Goal: Transaction & Acquisition: Purchase product/service

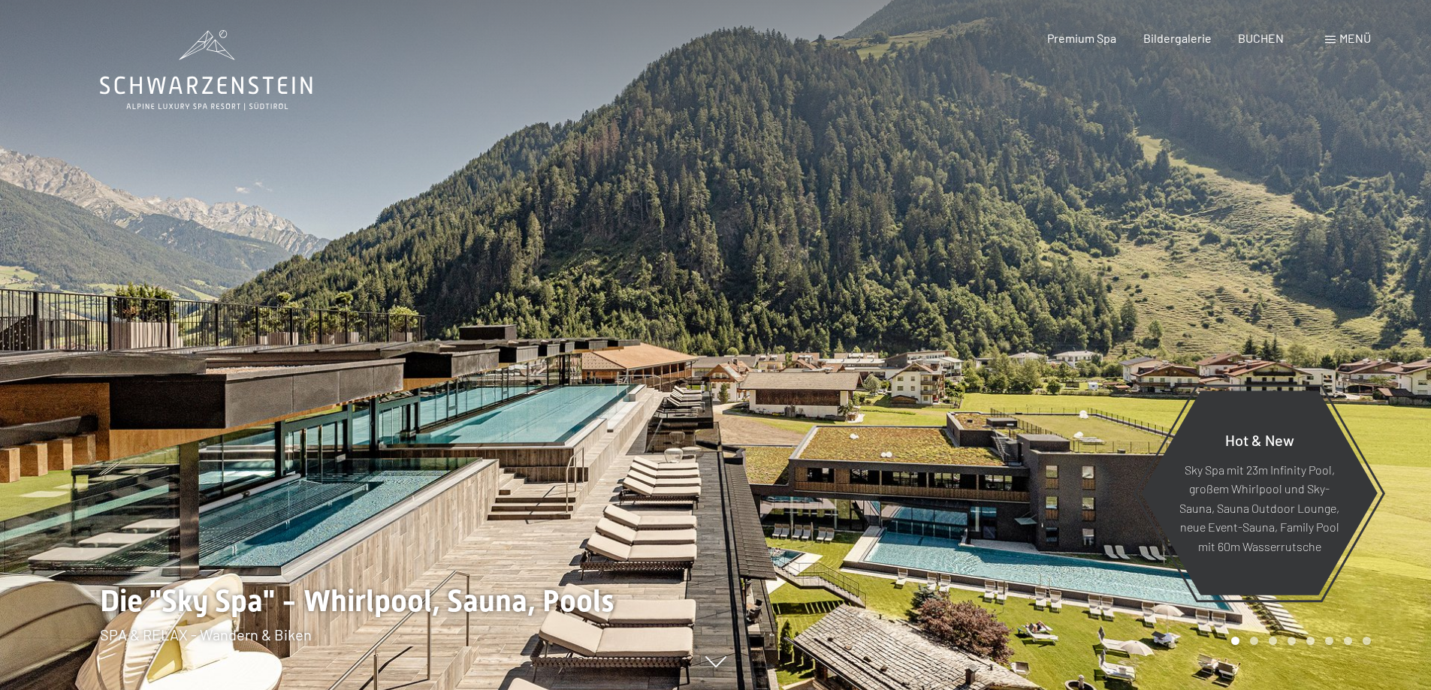
click at [1339, 41] on span "Menü" at bounding box center [1355, 38] width 32 height 14
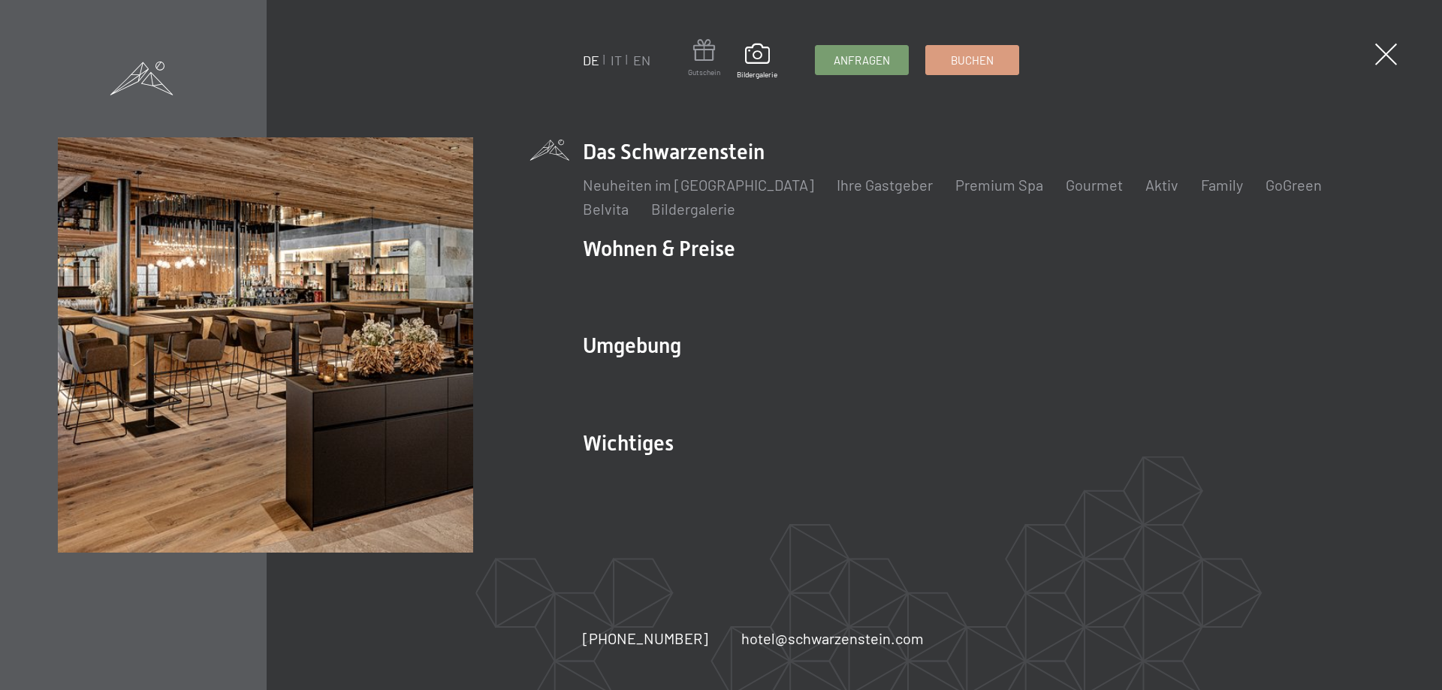
click at [705, 57] on span at bounding box center [704, 53] width 32 height 28
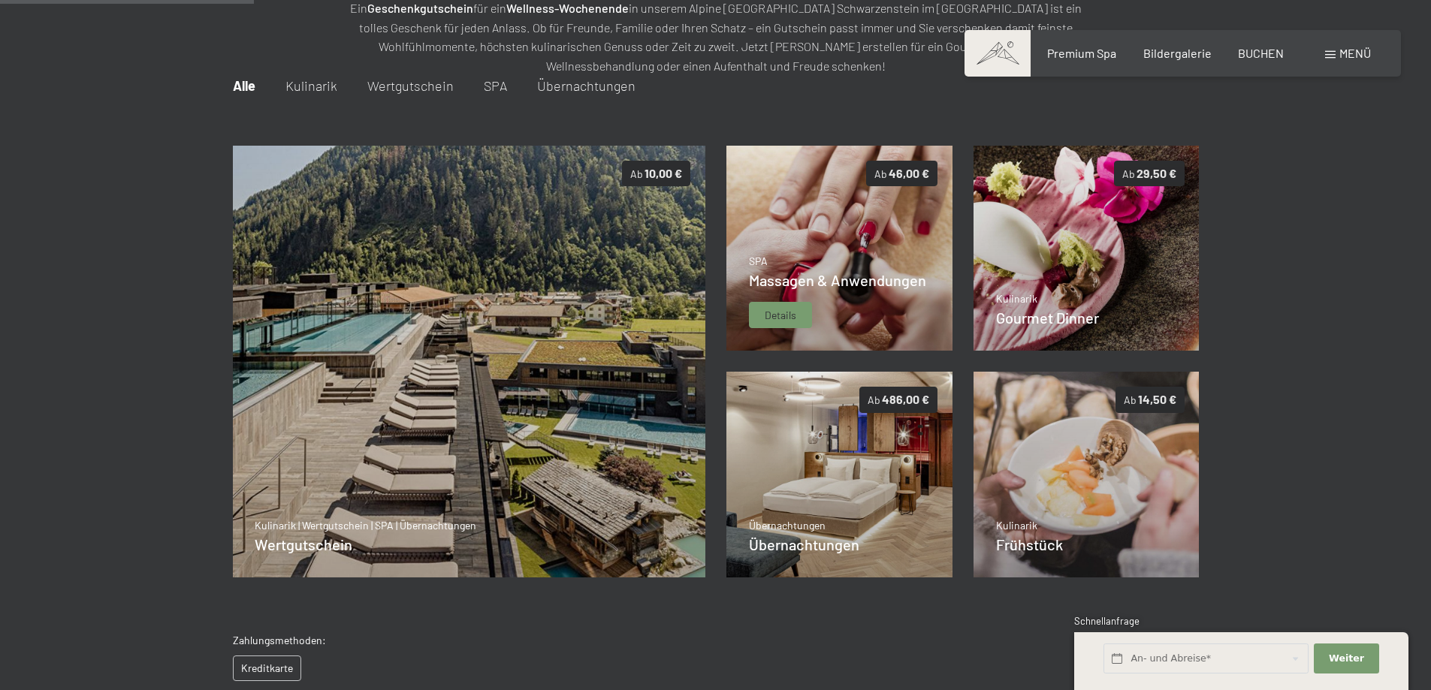
click at [808, 302] on div "Details" at bounding box center [780, 315] width 63 height 27
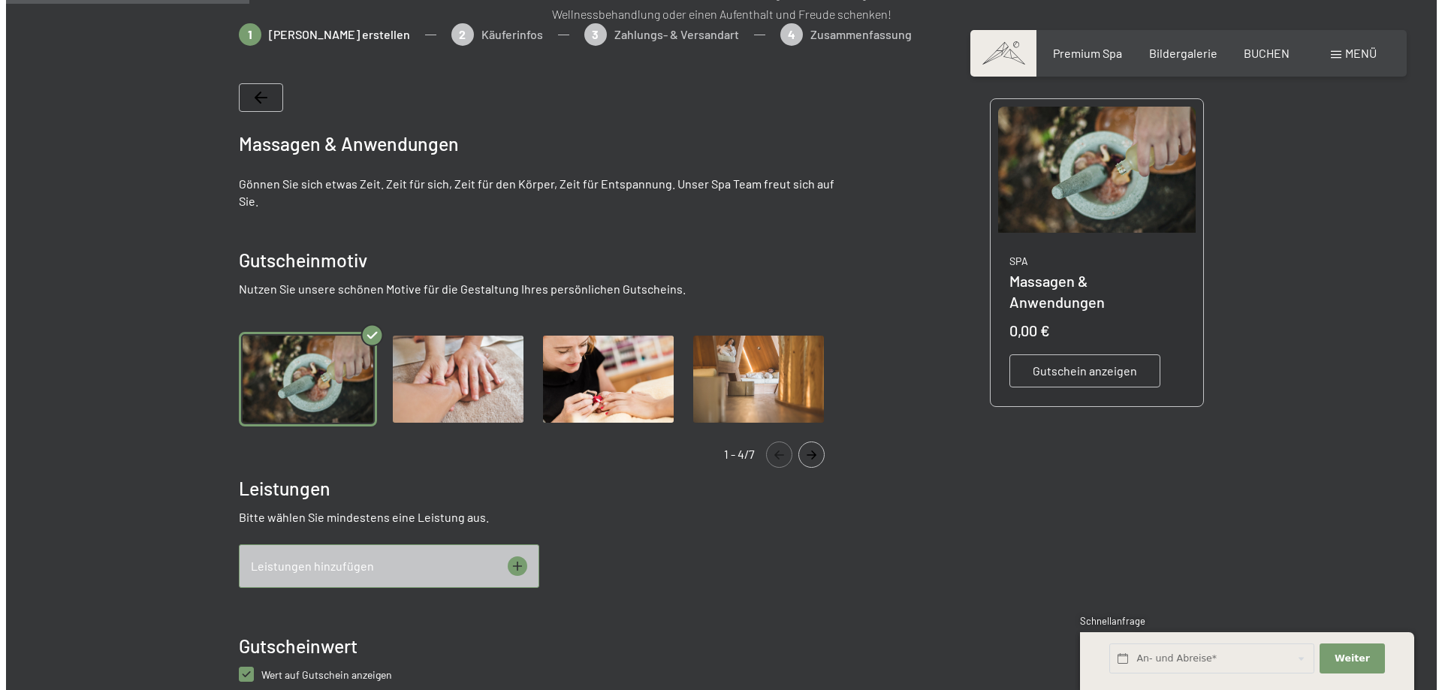
scroll to position [368, 0]
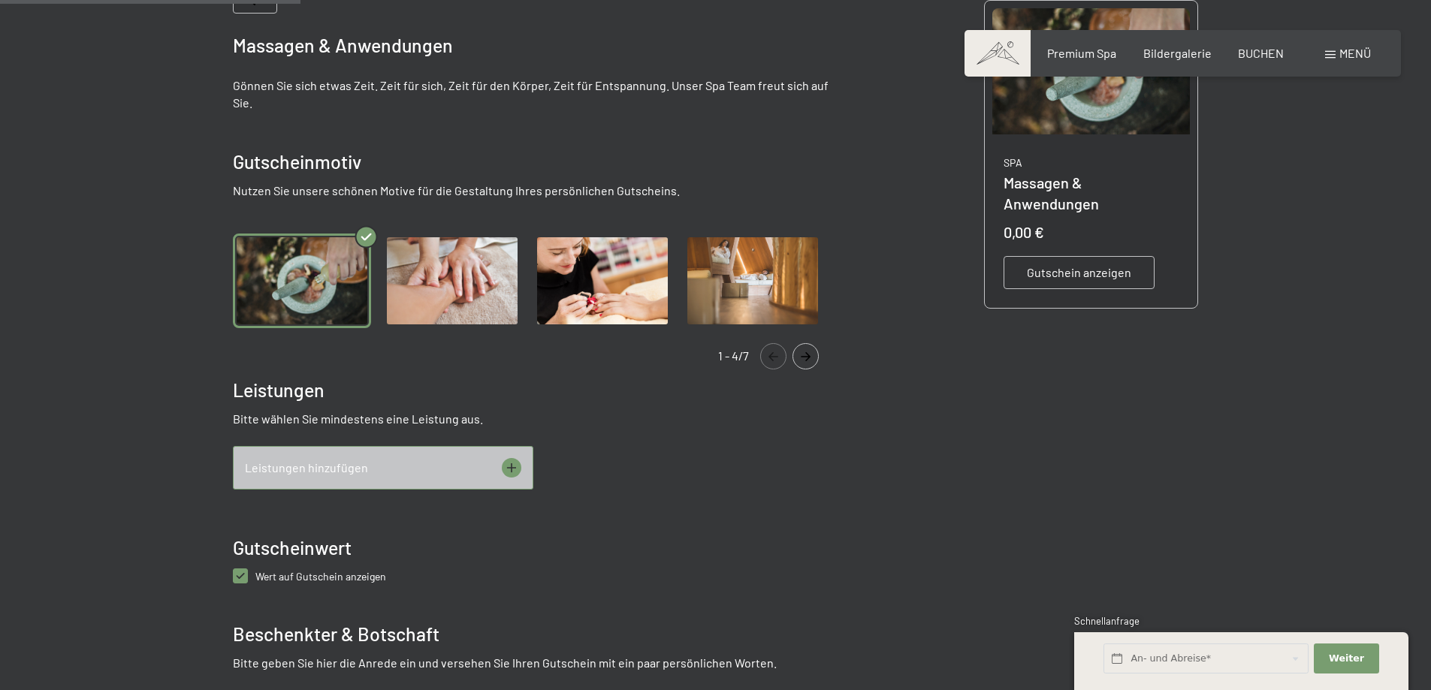
click at [486, 466] on div "Leistungen hinzufügen" at bounding box center [383, 468] width 300 height 44
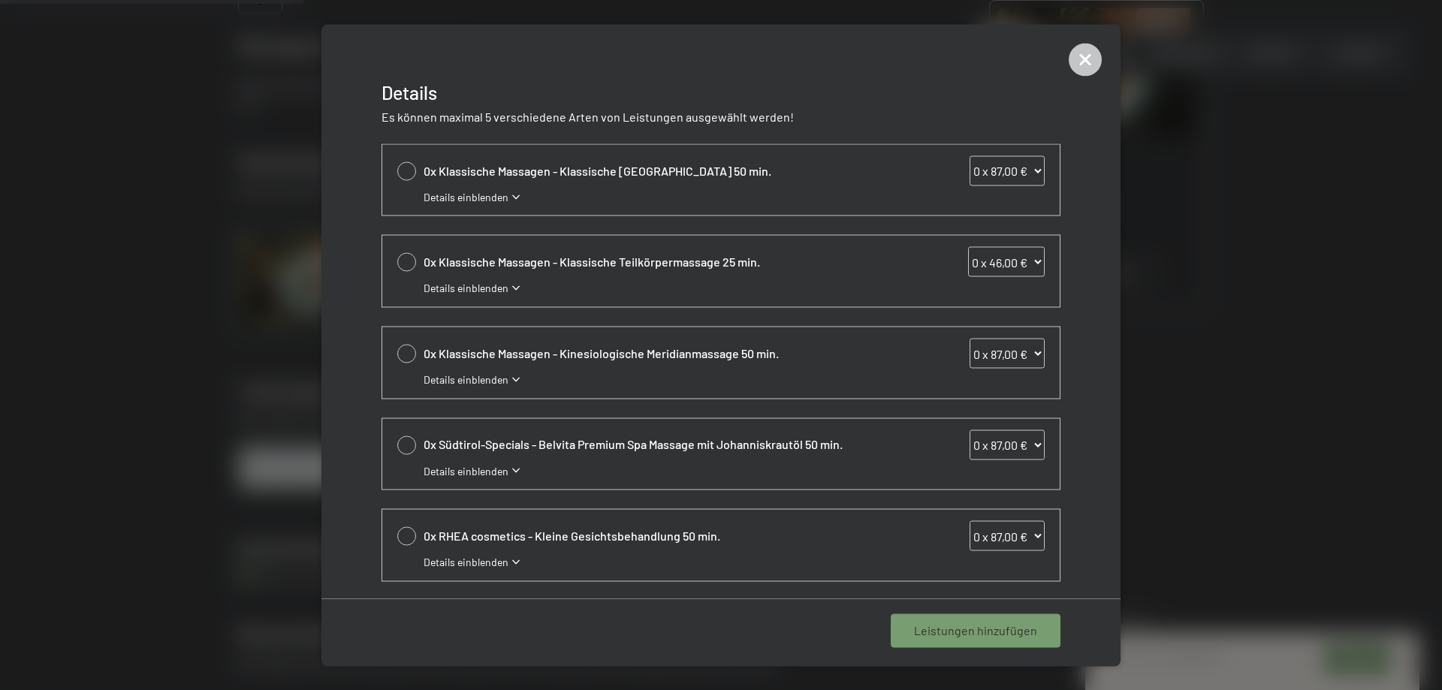
click at [406, 171] on div at bounding box center [406, 170] width 19 height 19
click at [406, 171] on icon at bounding box center [406, 171] width 17 height 6
click at [406, 171] on div at bounding box center [406, 170] width 19 height 19
click at [406, 171] on icon at bounding box center [406, 171] width 17 height 6
select select "0"
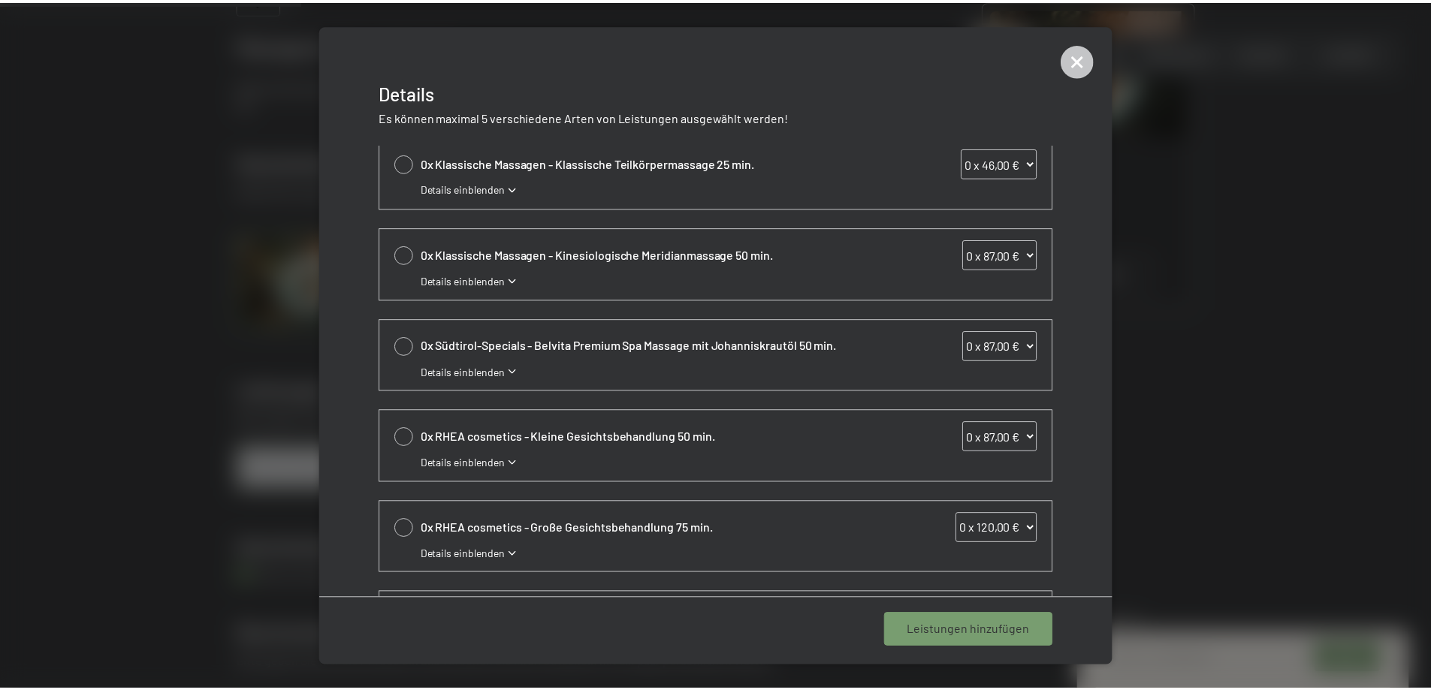
scroll to position [65, 0]
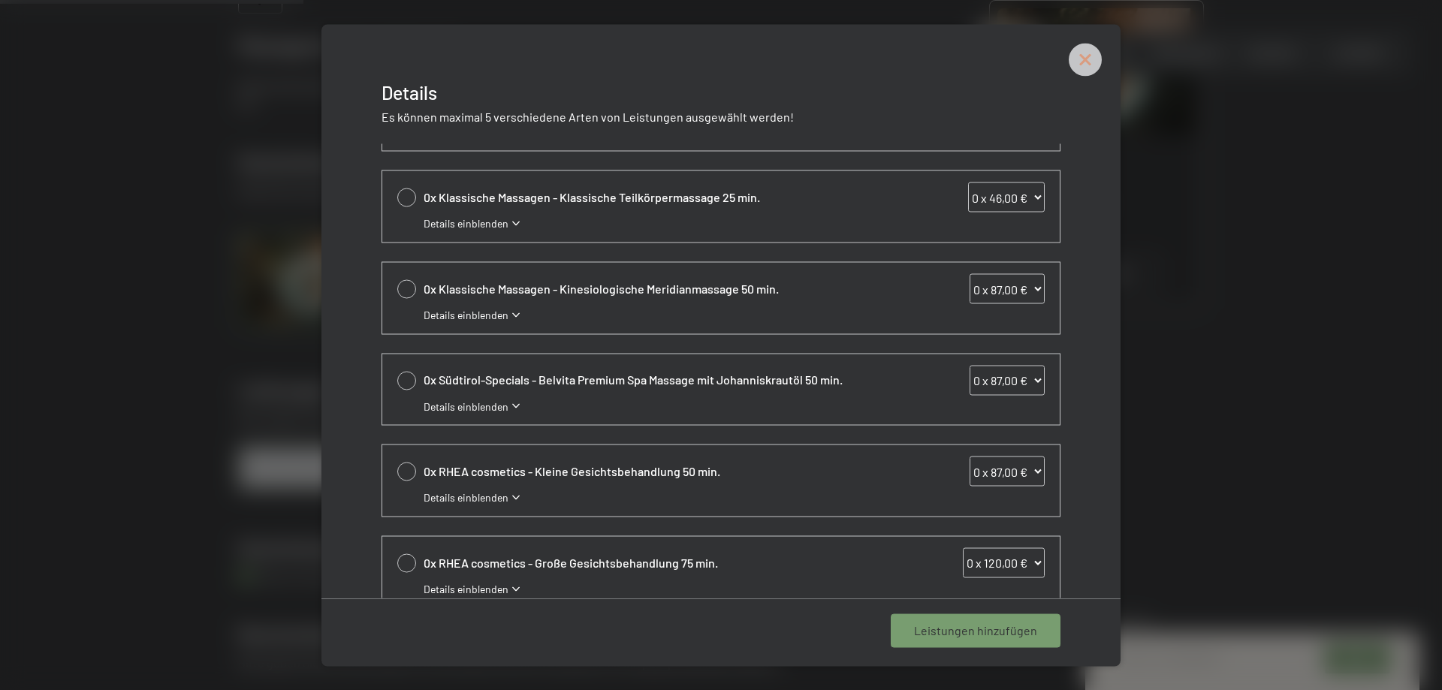
click at [1084, 62] on icon at bounding box center [1085, 59] width 15 height 15
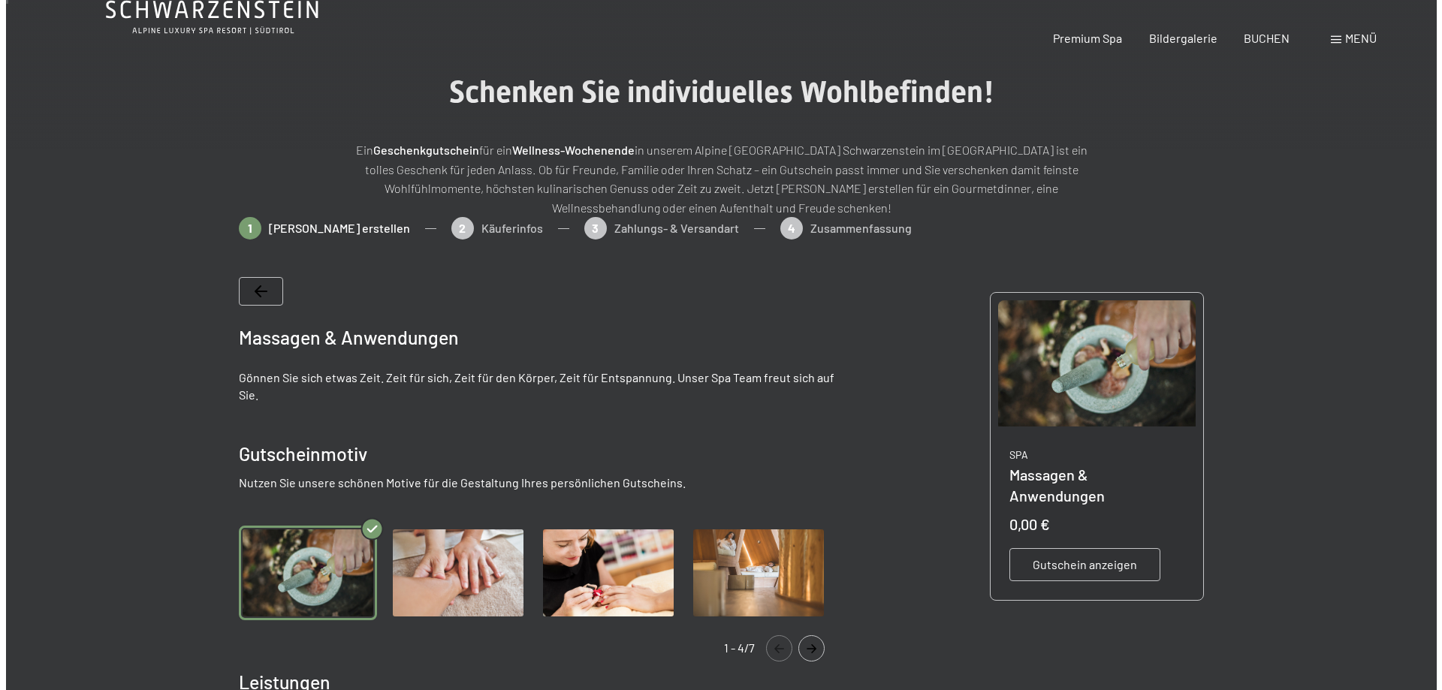
scroll to position [0, 0]
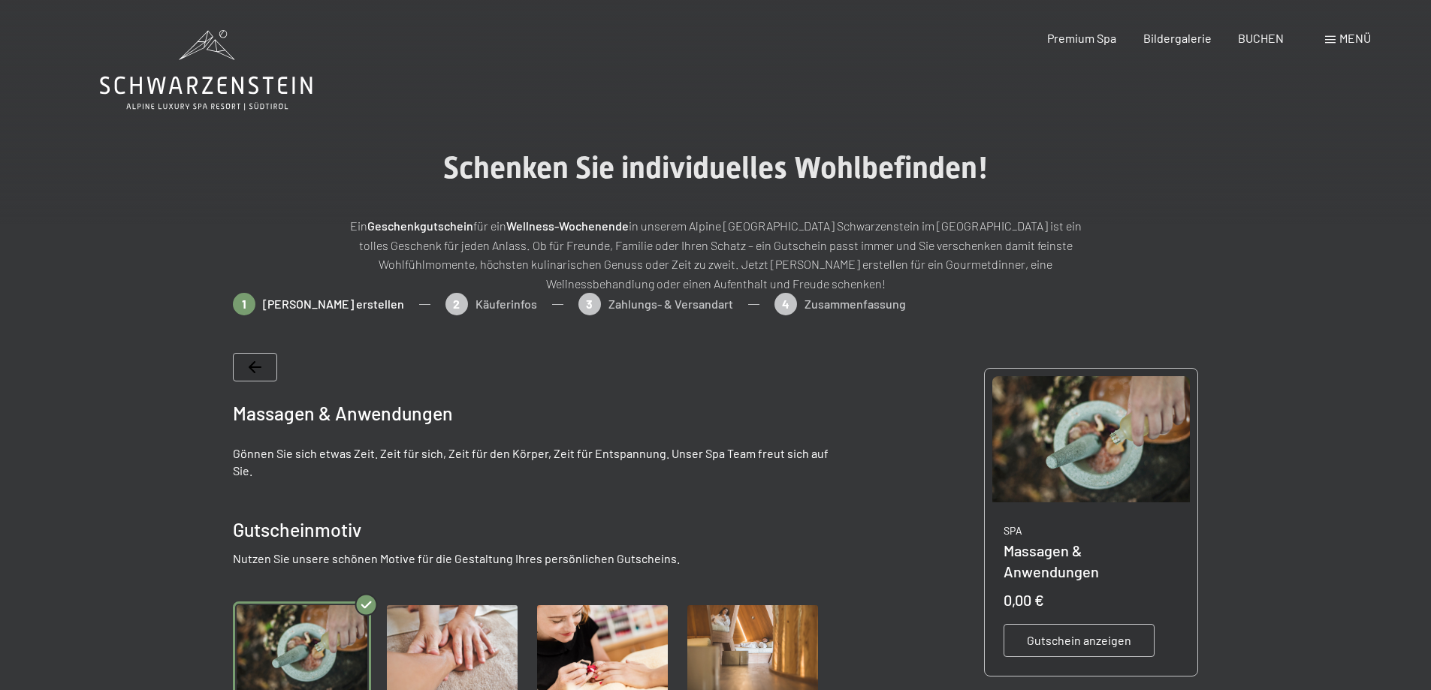
drag, startPoint x: 1322, startPoint y: 38, endPoint x: 1330, endPoint y: 41, distance: 8.8
click at [1327, 39] on div "Buchen Anfragen Premium Spa Bildergalerie BUCHEN Menü DE IT EN Gutschein Bilder…" at bounding box center [1183, 38] width 376 height 17
click at [1331, 41] on span at bounding box center [1330, 40] width 11 height 8
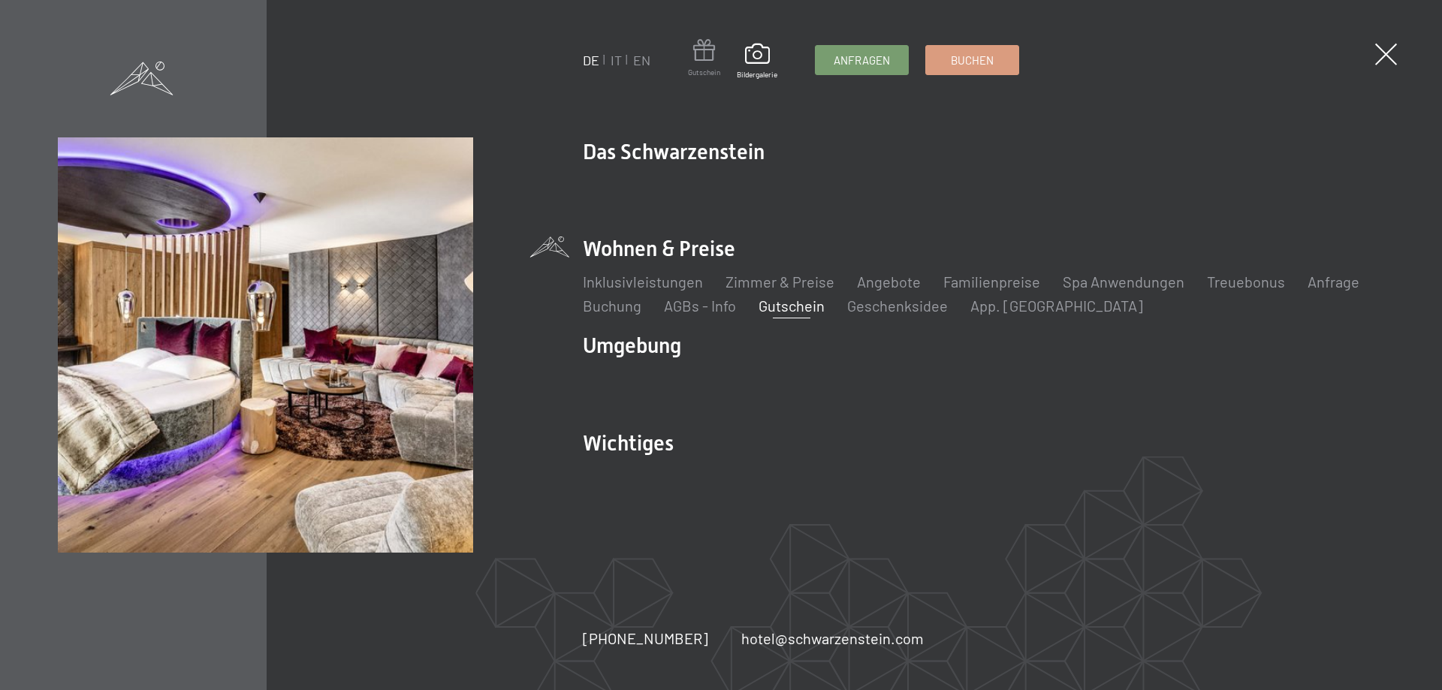
click at [708, 59] on span at bounding box center [704, 53] width 32 height 28
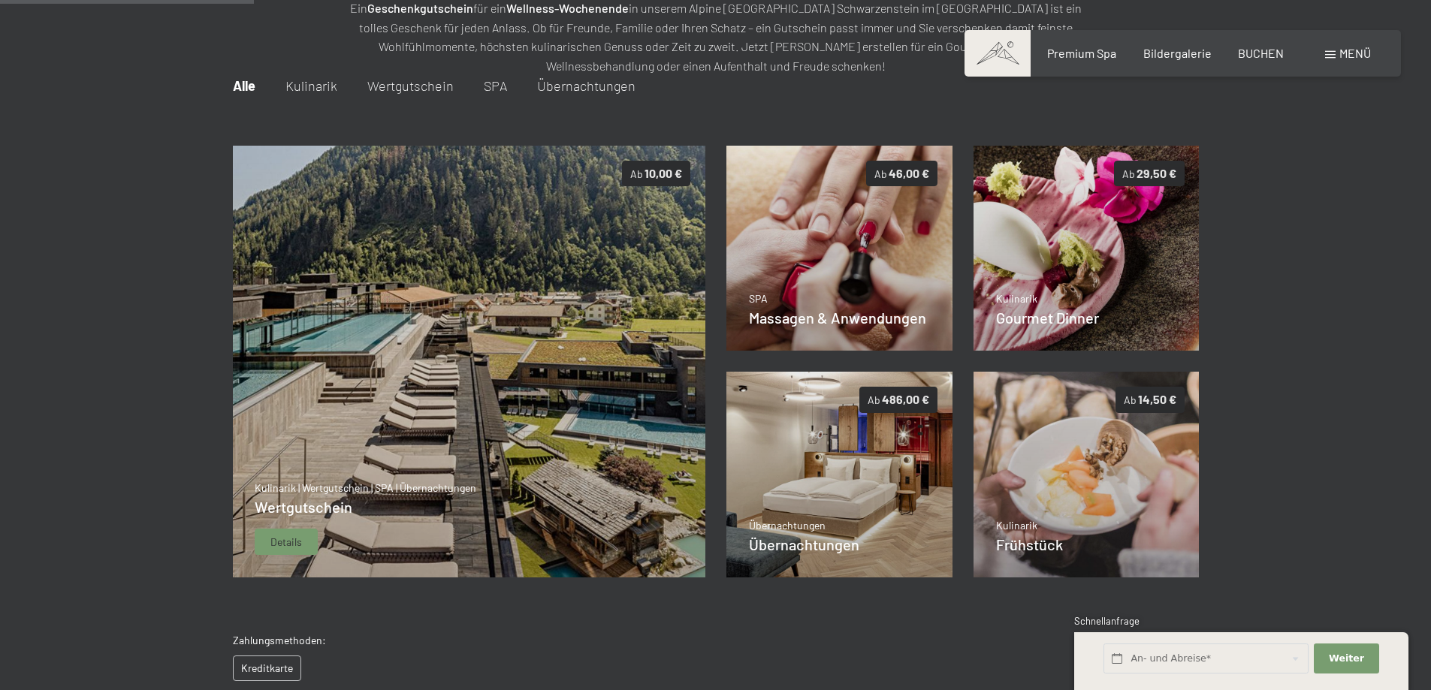
click at [512, 319] on img at bounding box center [468, 362] width 473 height 433
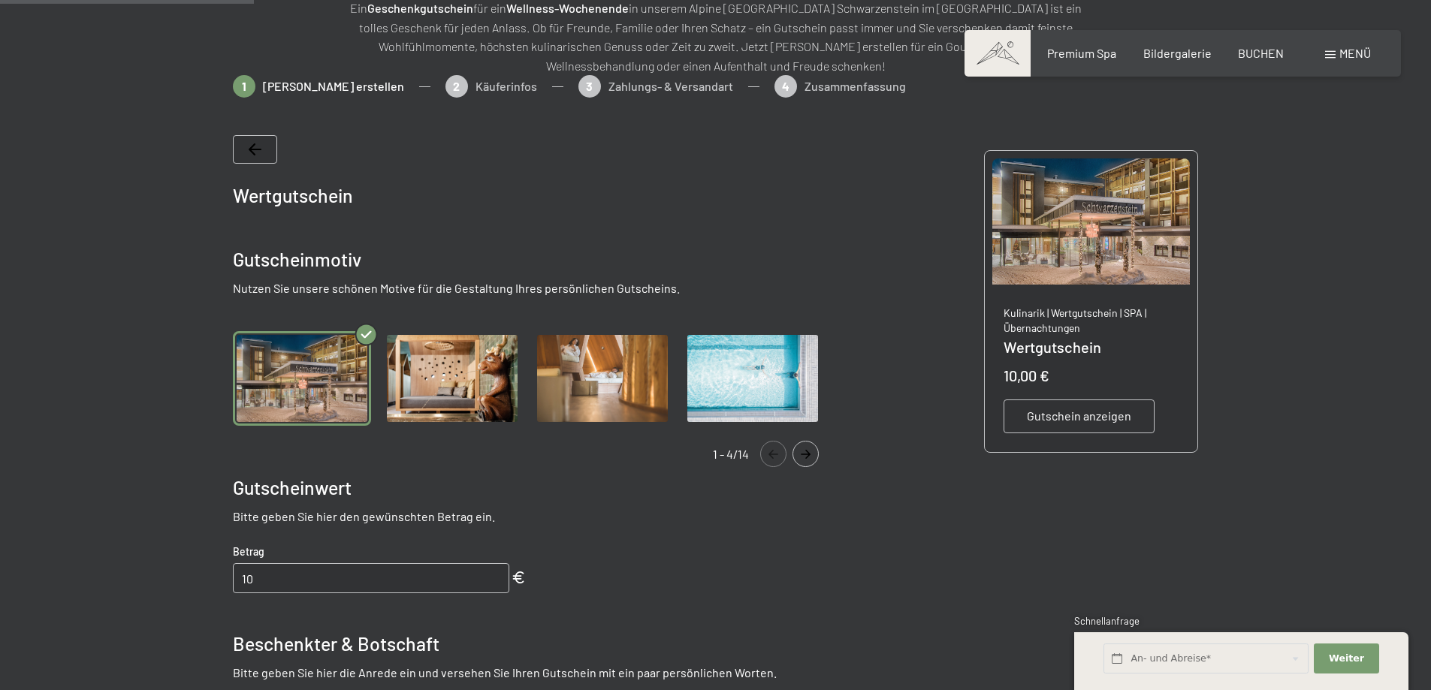
click at [807, 457] on icon "Navigate to next slide" at bounding box center [806, 454] width 10 height 9
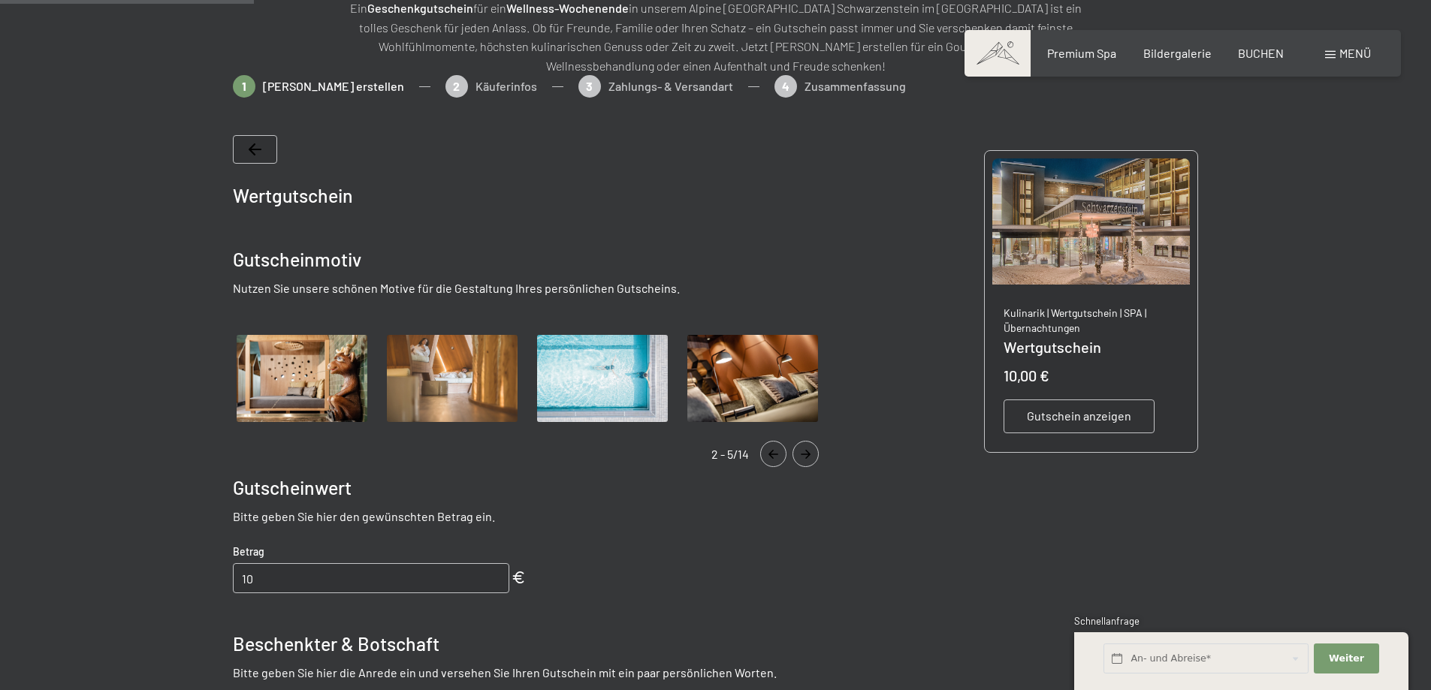
click at [768, 457] on icon "Navigate to previous slide" at bounding box center [773, 454] width 25 height 9
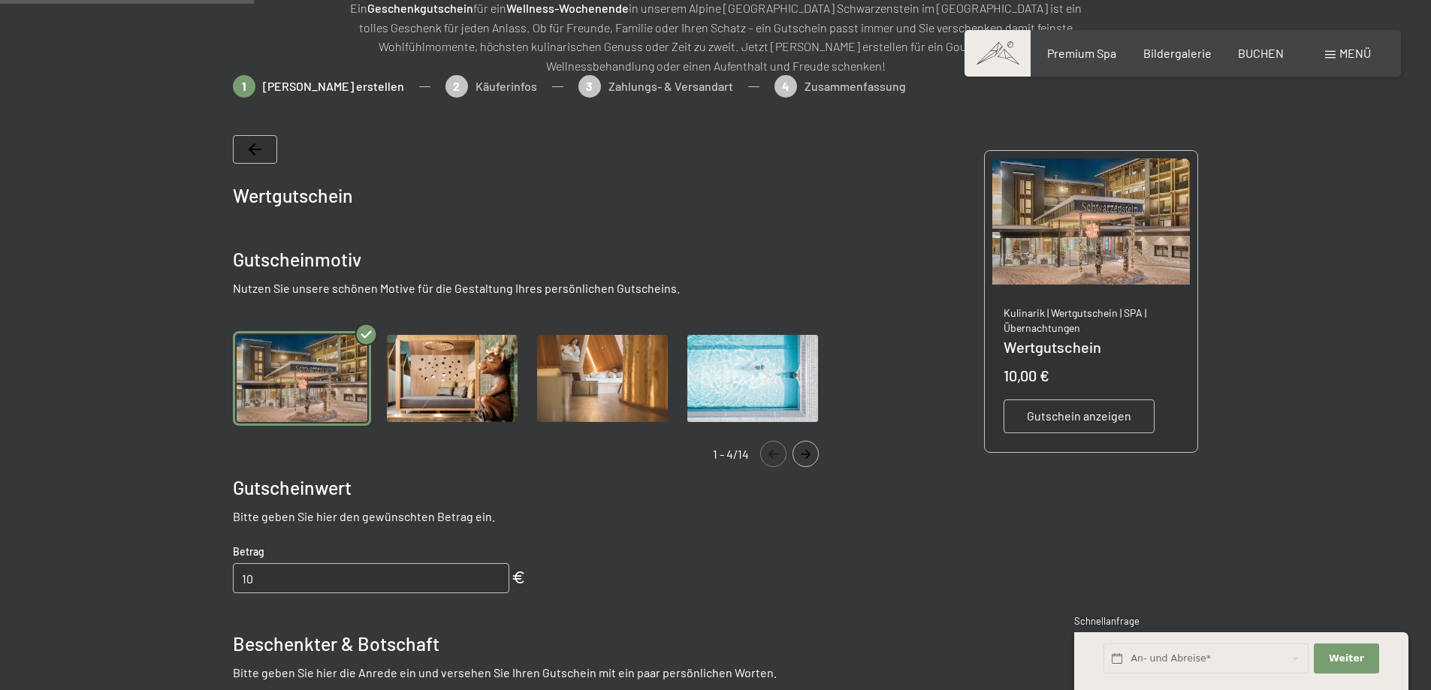
click at [1073, 421] on span "Gutschein anzeigen" at bounding box center [1079, 416] width 104 height 17
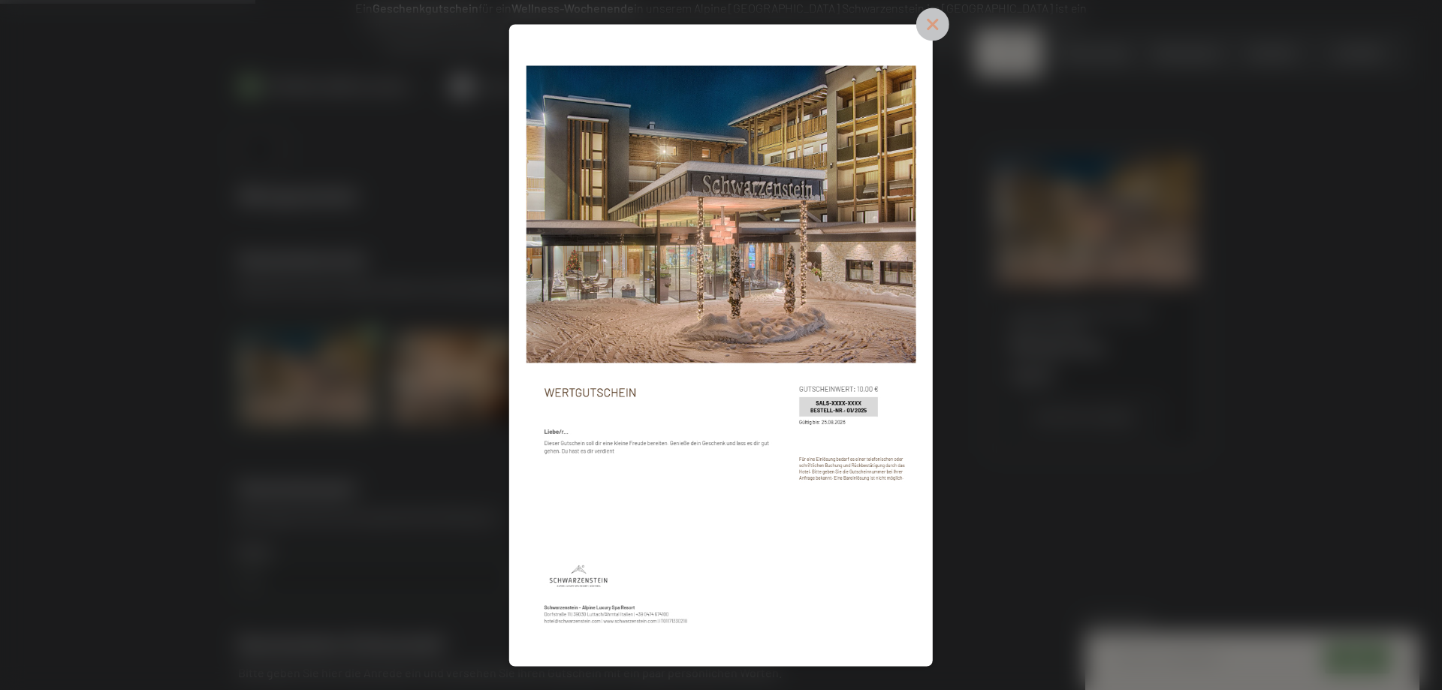
click at [927, 26] on icon at bounding box center [932, 24] width 33 height 33
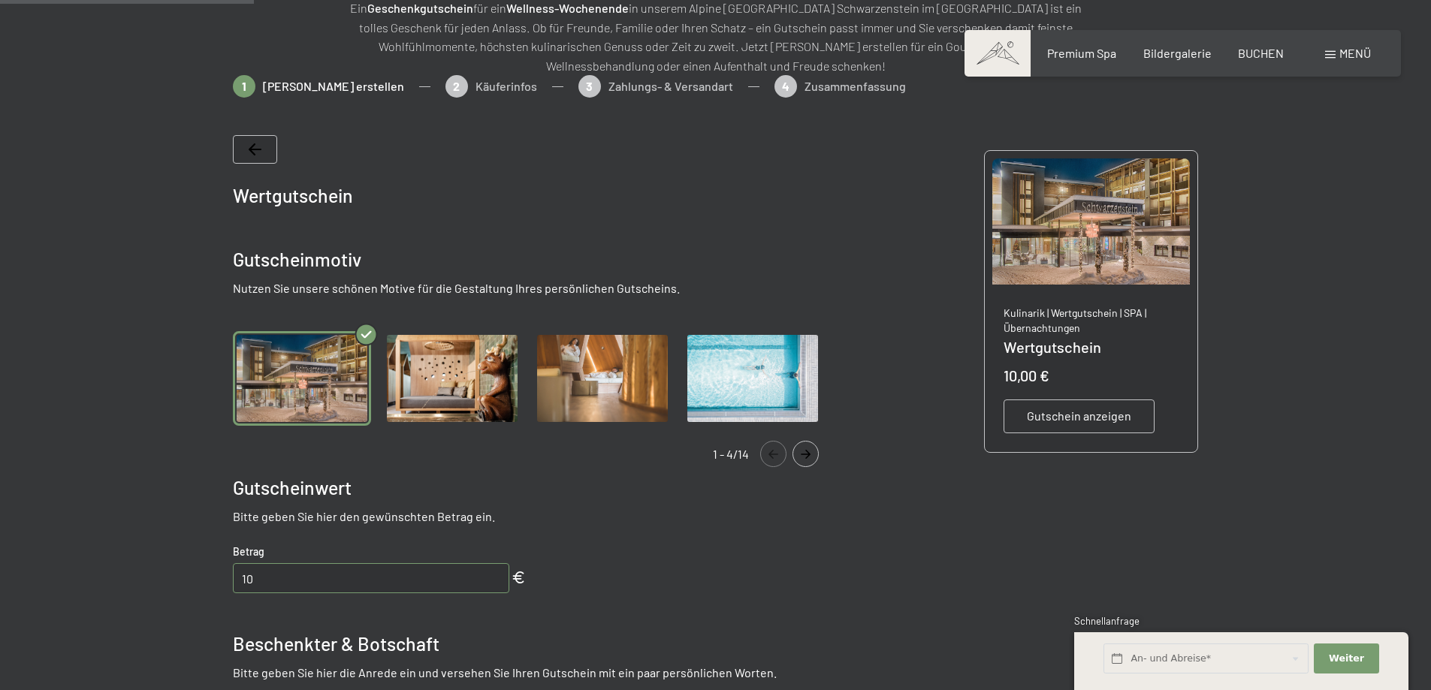
click at [445, 391] on img "Gallery" at bounding box center [452, 378] width 138 height 95
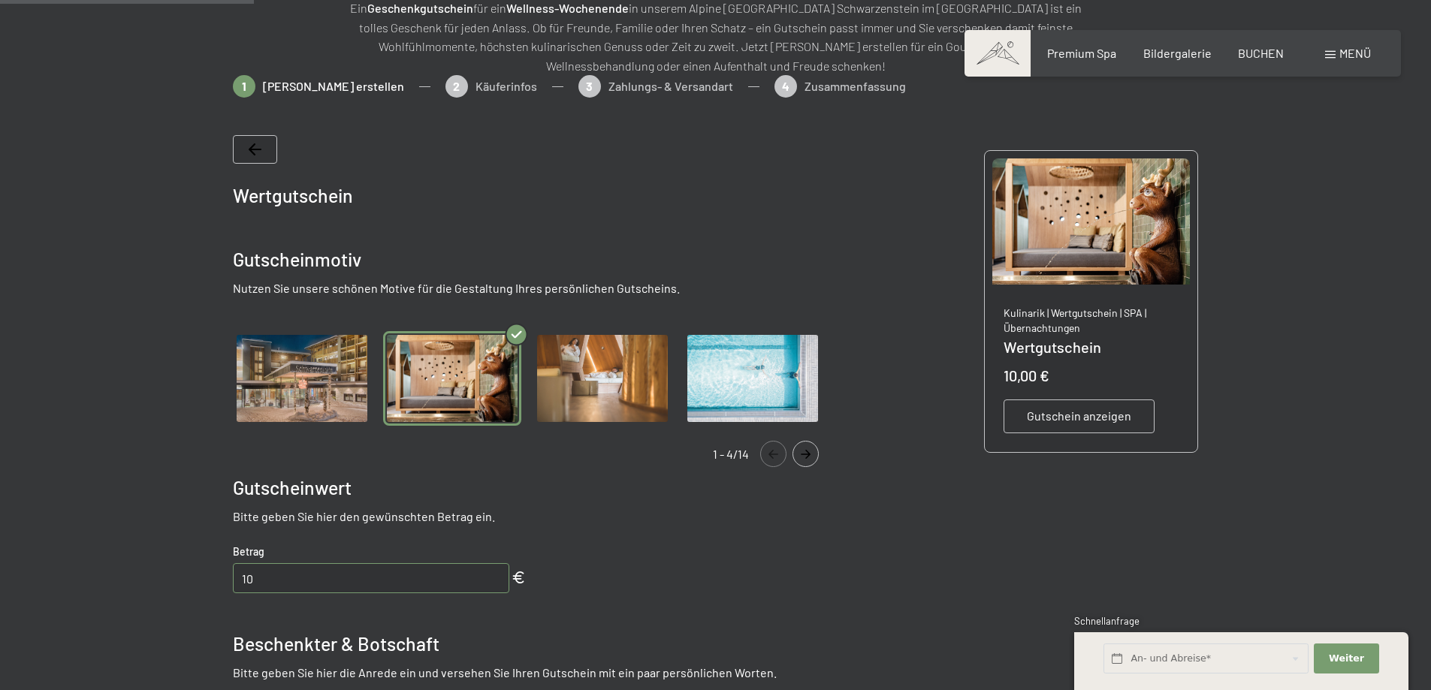
click at [624, 382] on span "Einwilligung Marketing*" at bounding box center [634, 389] width 124 height 15
click at [564, 382] on input "Einwilligung Marketing*" at bounding box center [556, 389] width 15 height 15
click at [603, 362] on img "Gallery" at bounding box center [602, 378] width 138 height 95
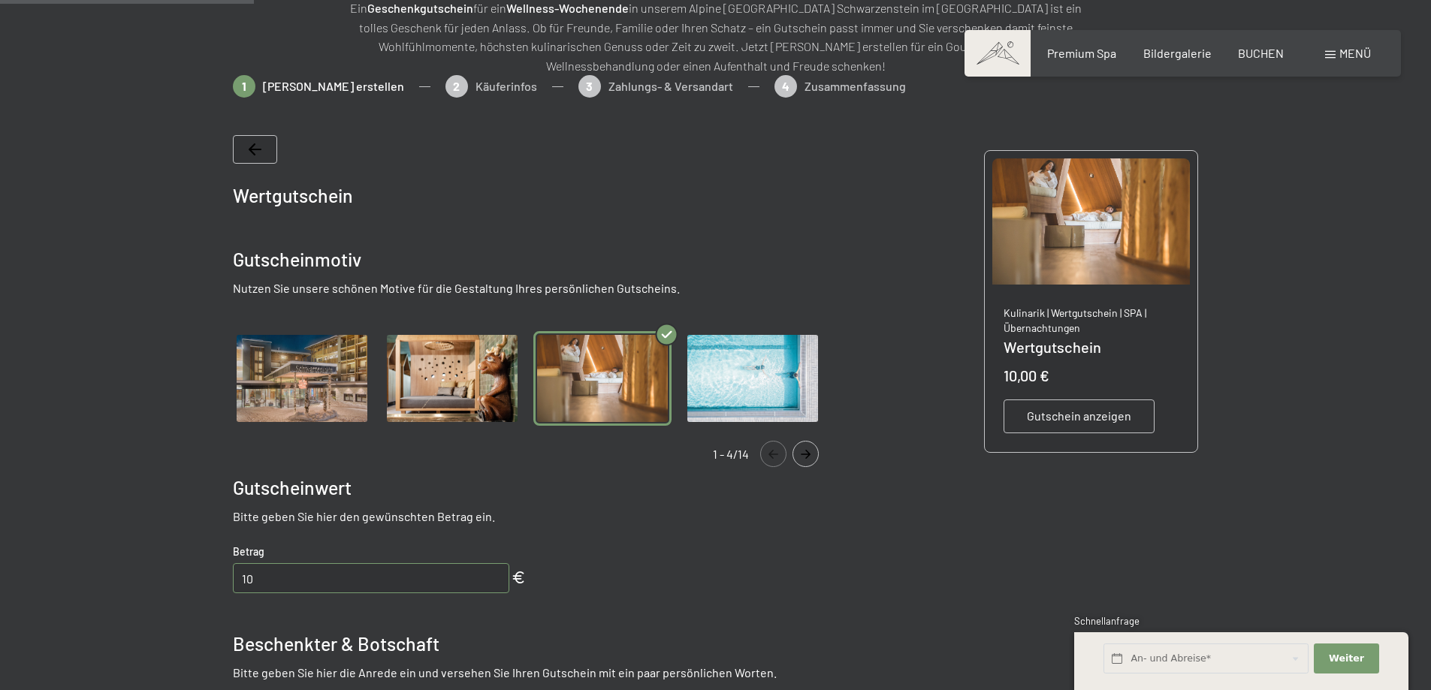
click at [745, 379] on img "Gallery" at bounding box center [753, 378] width 138 height 95
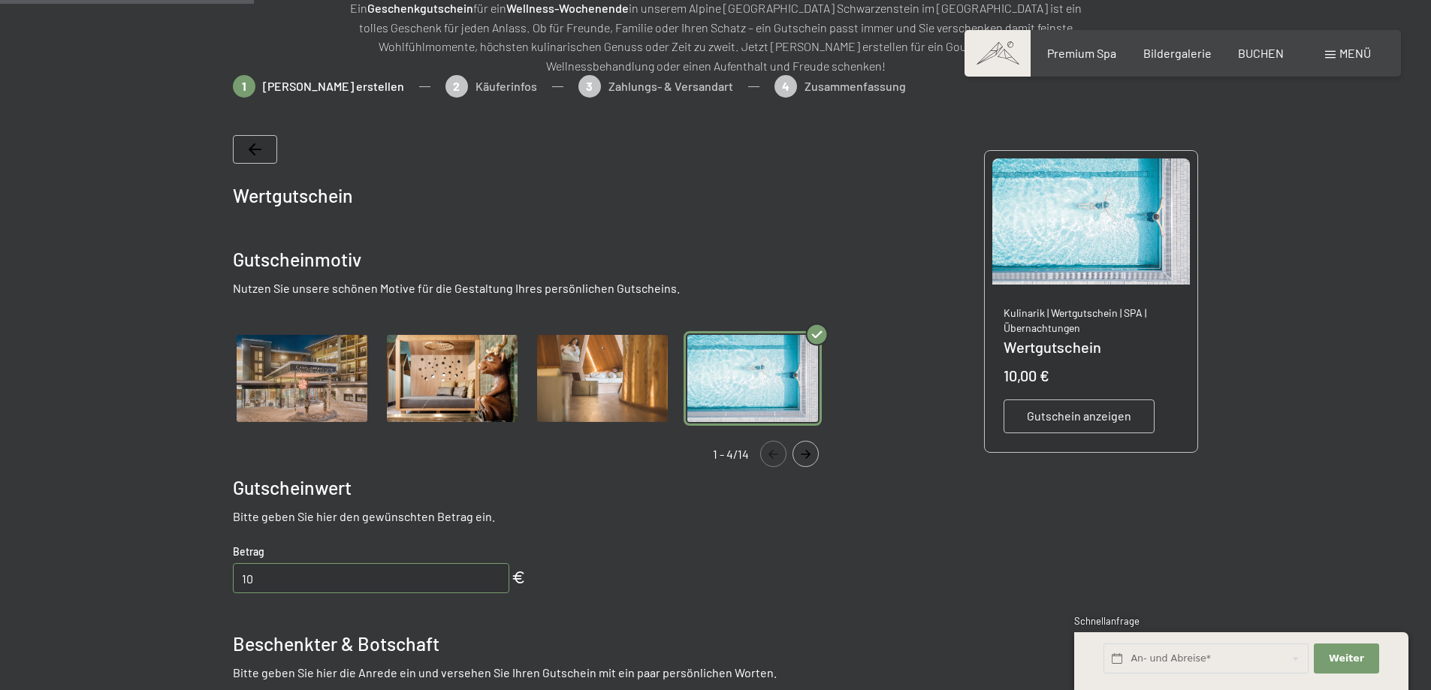
click at [811, 460] on button "Navigate to next slide" at bounding box center [805, 454] width 26 height 26
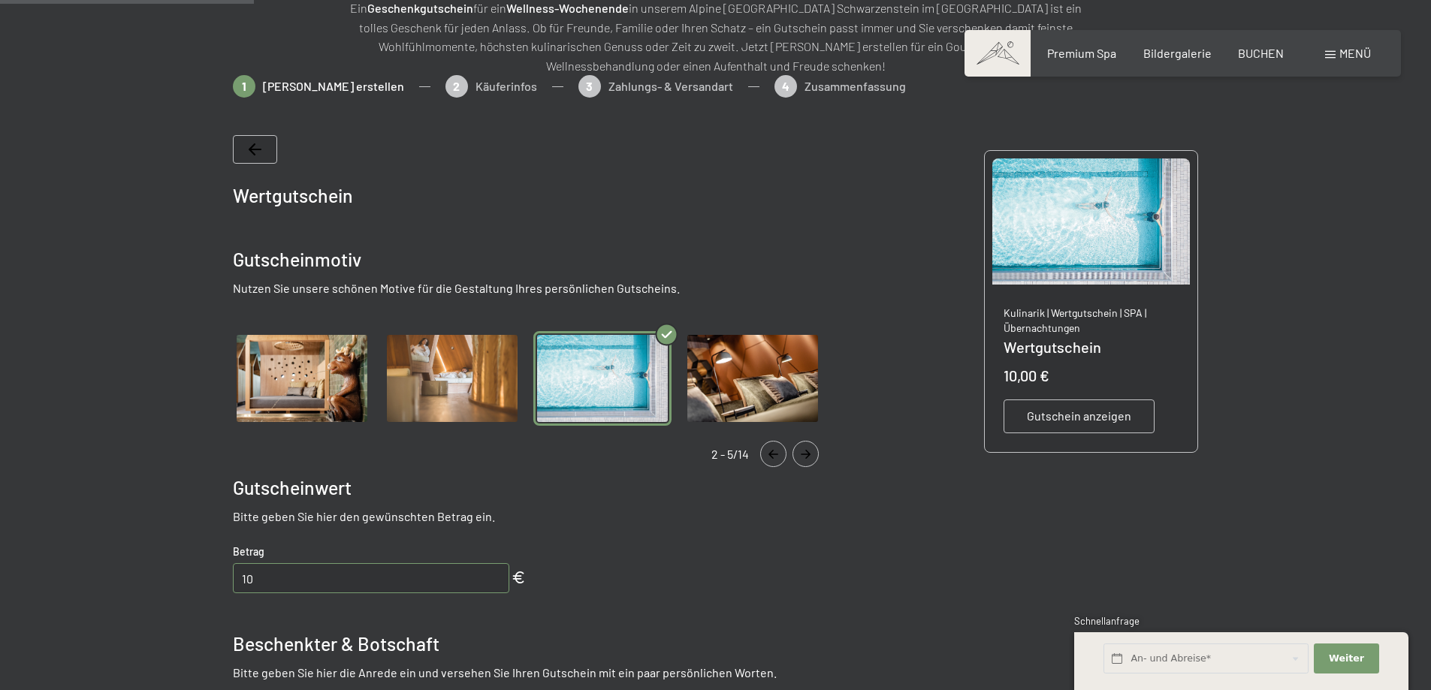
click at [761, 391] on img "Gallery" at bounding box center [753, 378] width 138 height 95
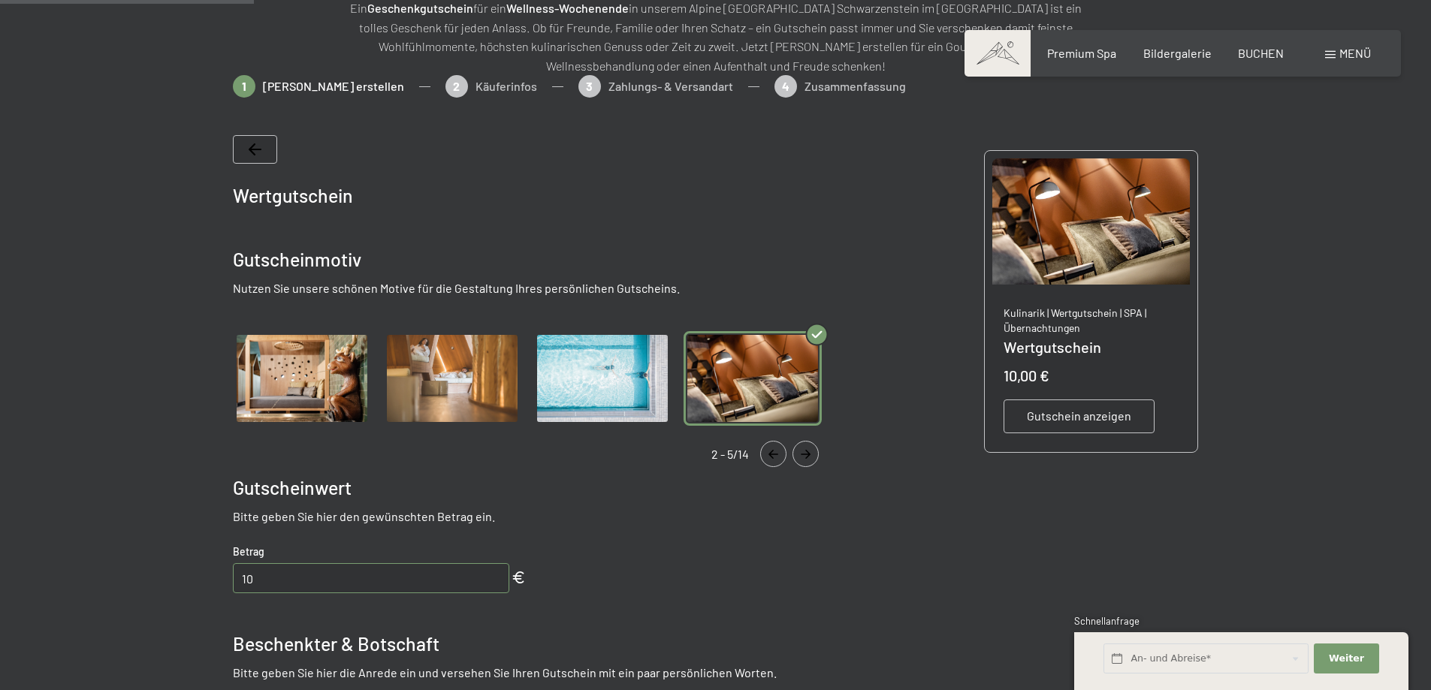
click at [800, 457] on icon "Navigate to next slide" at bounding box center [805, 454] width 25 height 9
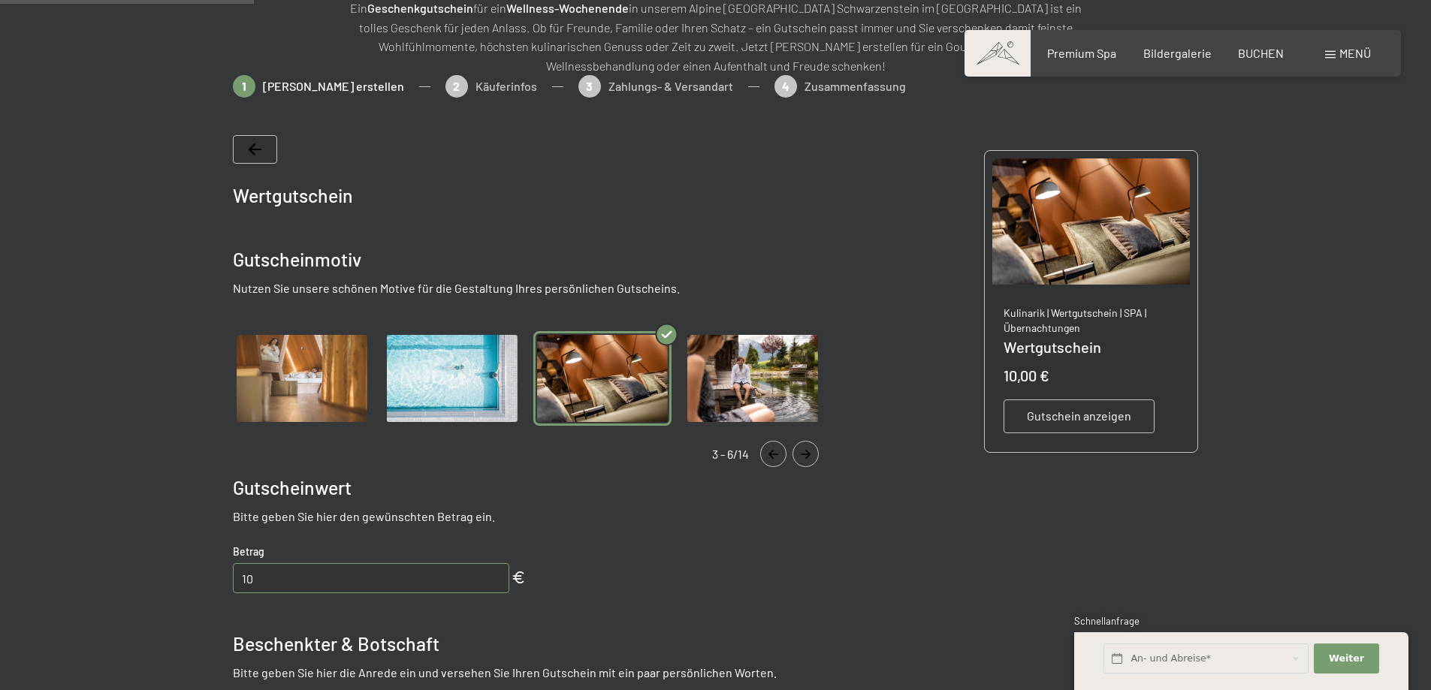
click at [800, 457] on icon "Navigate to next slide" at bounding box center [805, 454] width 25 height 9
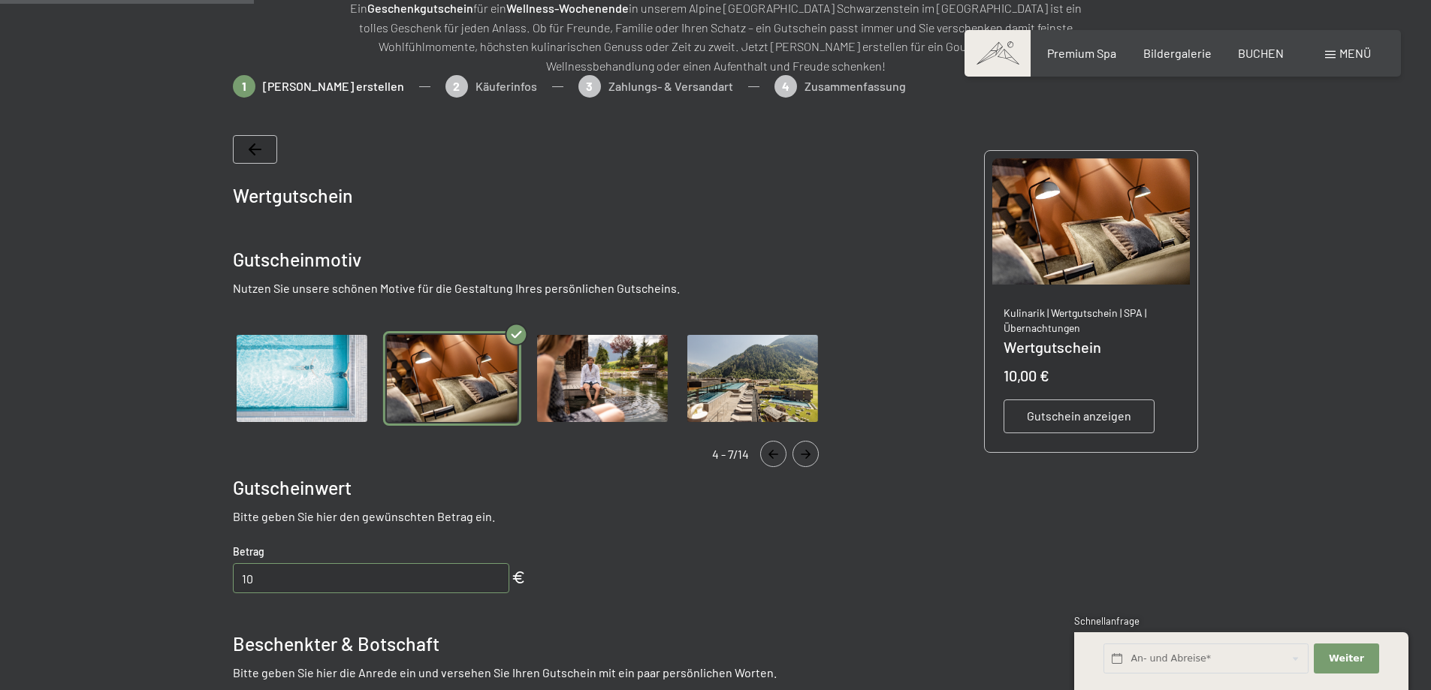
click at [611, 374] on img "Gallery" at bounding box center [602, 378] width 138 height 95
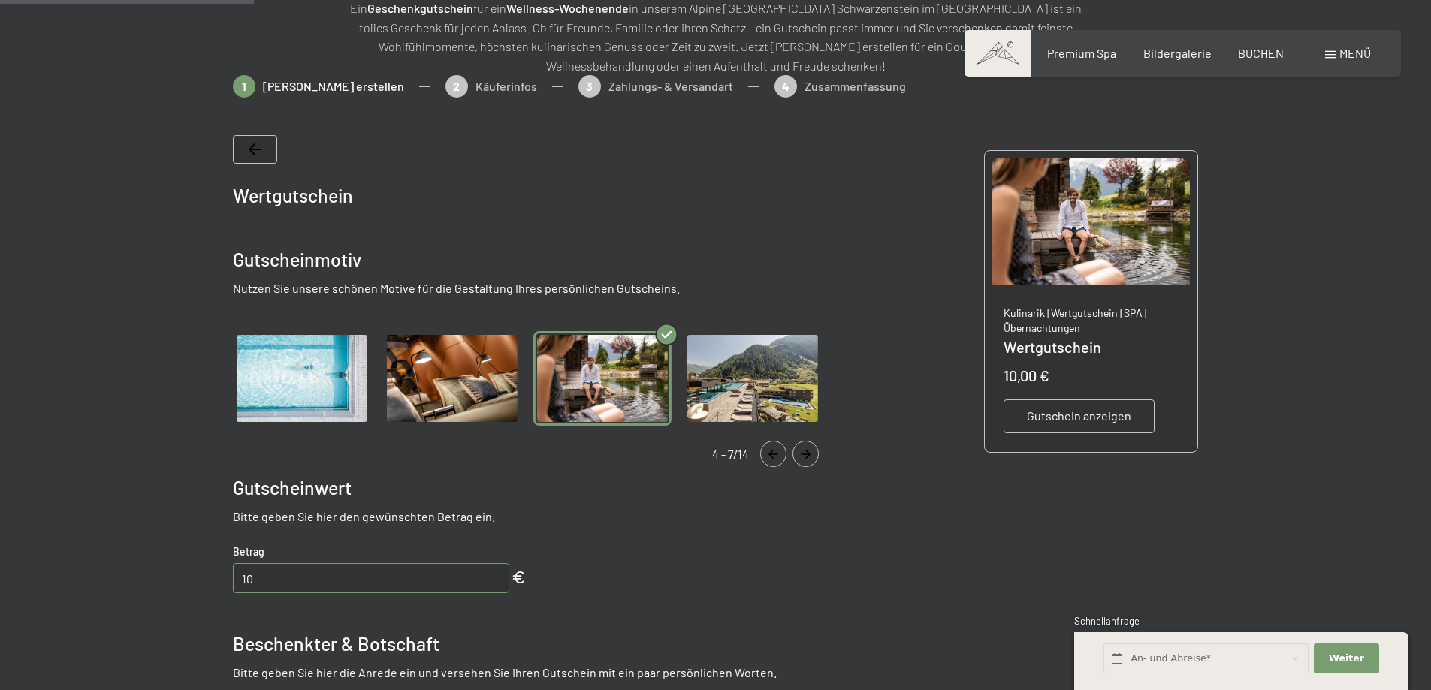
click at [726, 385] on img "Gallery" at bounding box center [753, 378] width 138 height 95
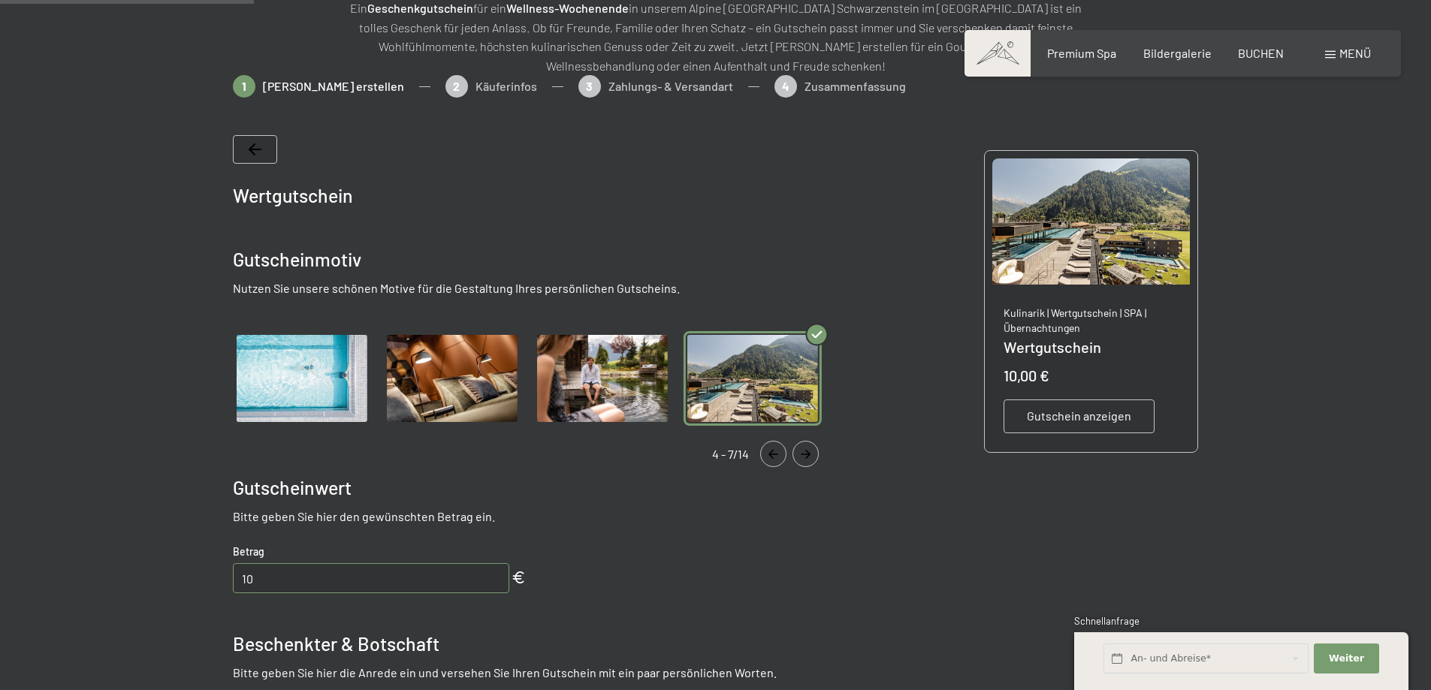
click at [611, 393] on span "Einwilligung Marketing*" at bounding box center [634, 389] width 124 height 15
click at [564, 393] on input "Einwilligung Marketing*" at bounding box center [556, 389] width 15 height 15
click at [576, 392] on span "Einwilligung Marketing*" at bounding box center [634, 389] width 124 height 15
click at [564, 392] on input "Einwilligung Marketing*" at bounding box center [556, 389] width 15 height 15
checkbox input "false"
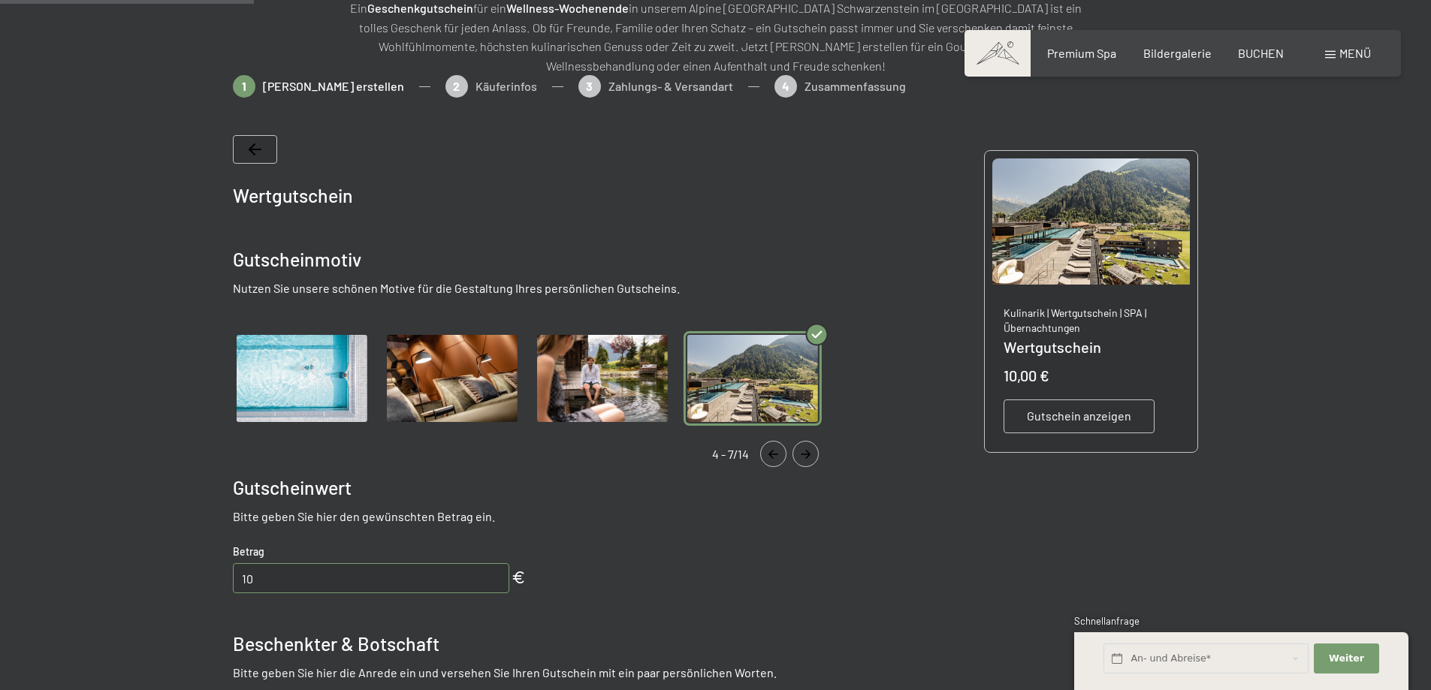
click at [607, 374] on img "Gallery" at bounding box center [602, 378] width 138 height 95
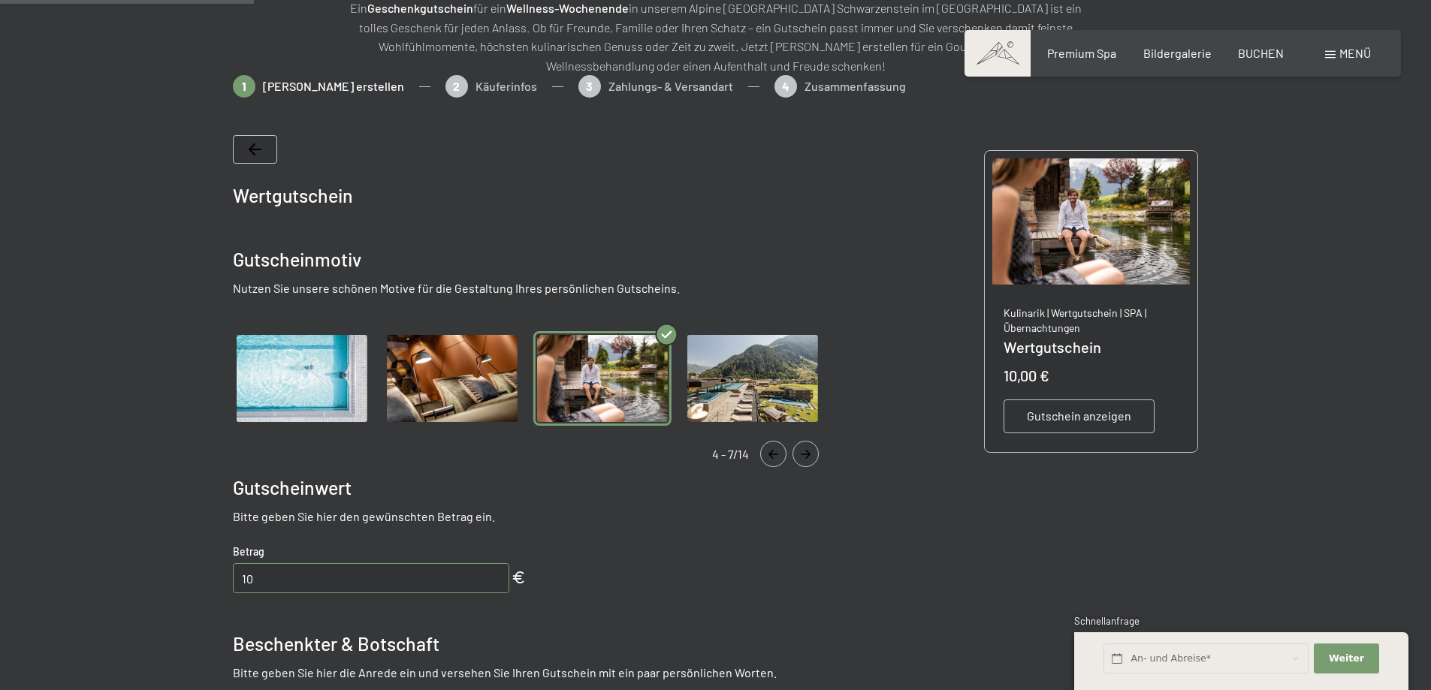
click at [797, 448] on button "Navigate to next slide" at bounding box center [805, 454] width 26 height 26
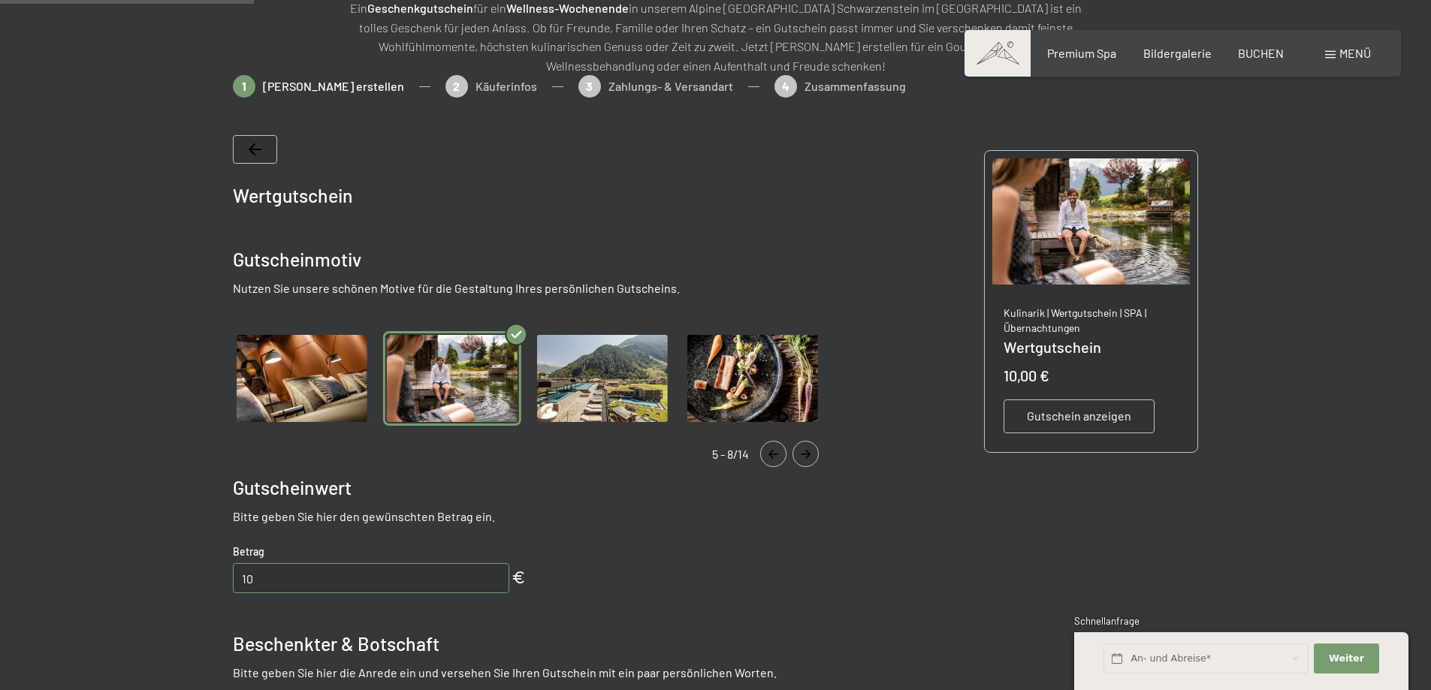
click at [797, 448] on button "Navigate to next slide" at bounding box center [805, 454] width 26 height 26
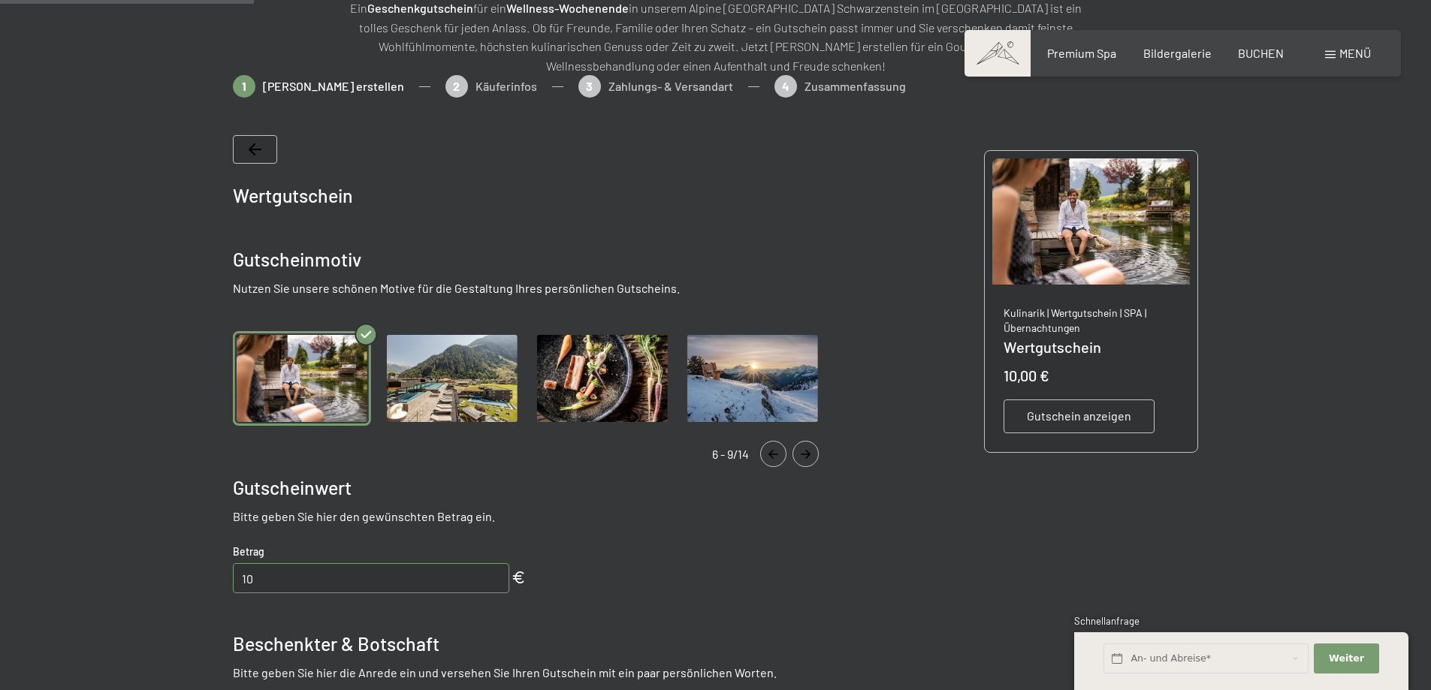
click at [797, 448] on button "Navigate to next slide" at bounding box center [805, 454] width 26 height 26
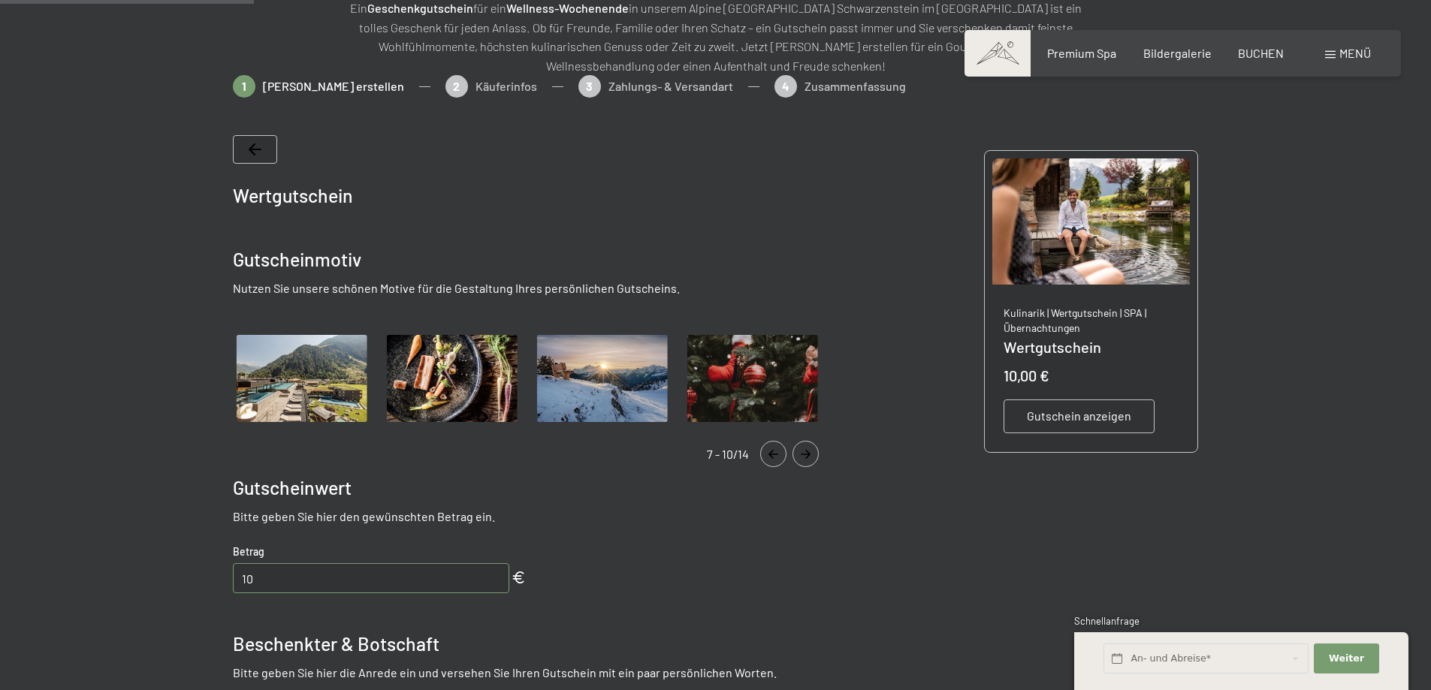
click at [797, 448] on button "Navigate to next slide" at bounding box center [805, 454] width 26 height 26
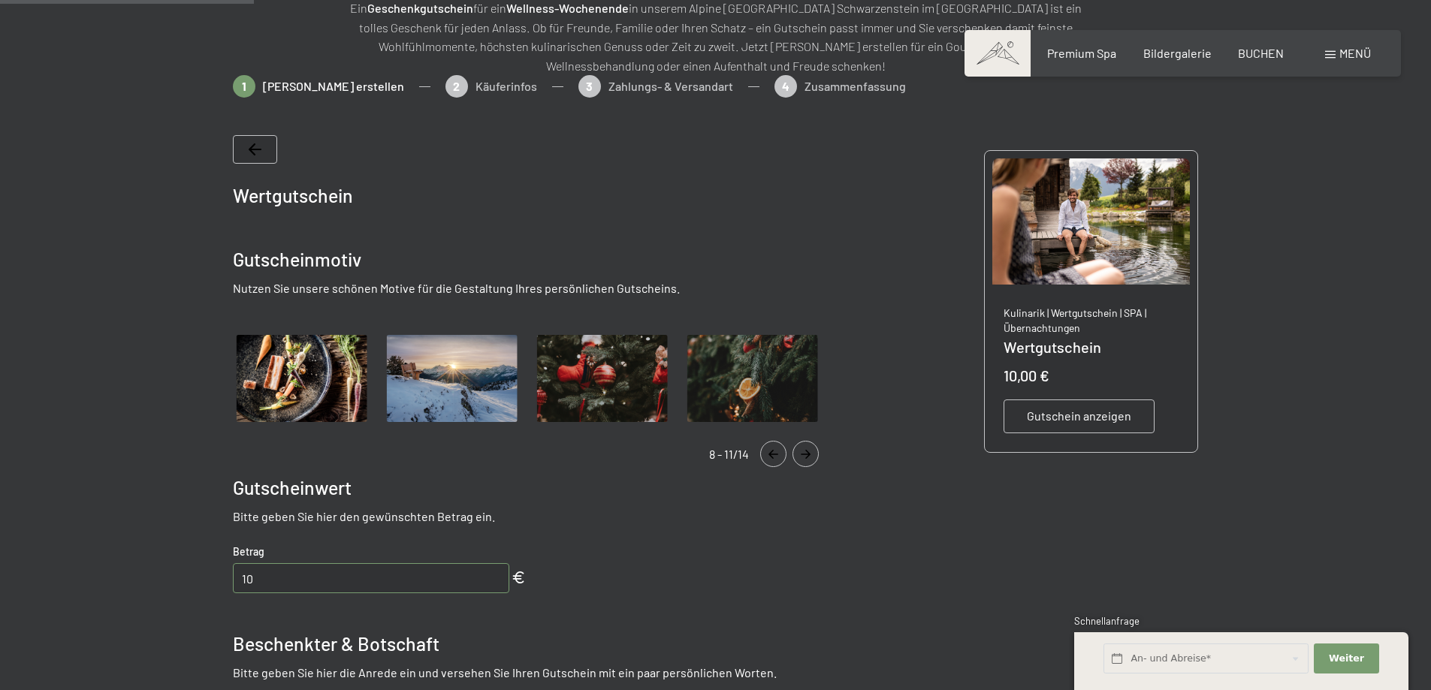
click at [761, 451] on icon "Navigate to previous slide" at bounding box center [773, 454] width 25 height 9
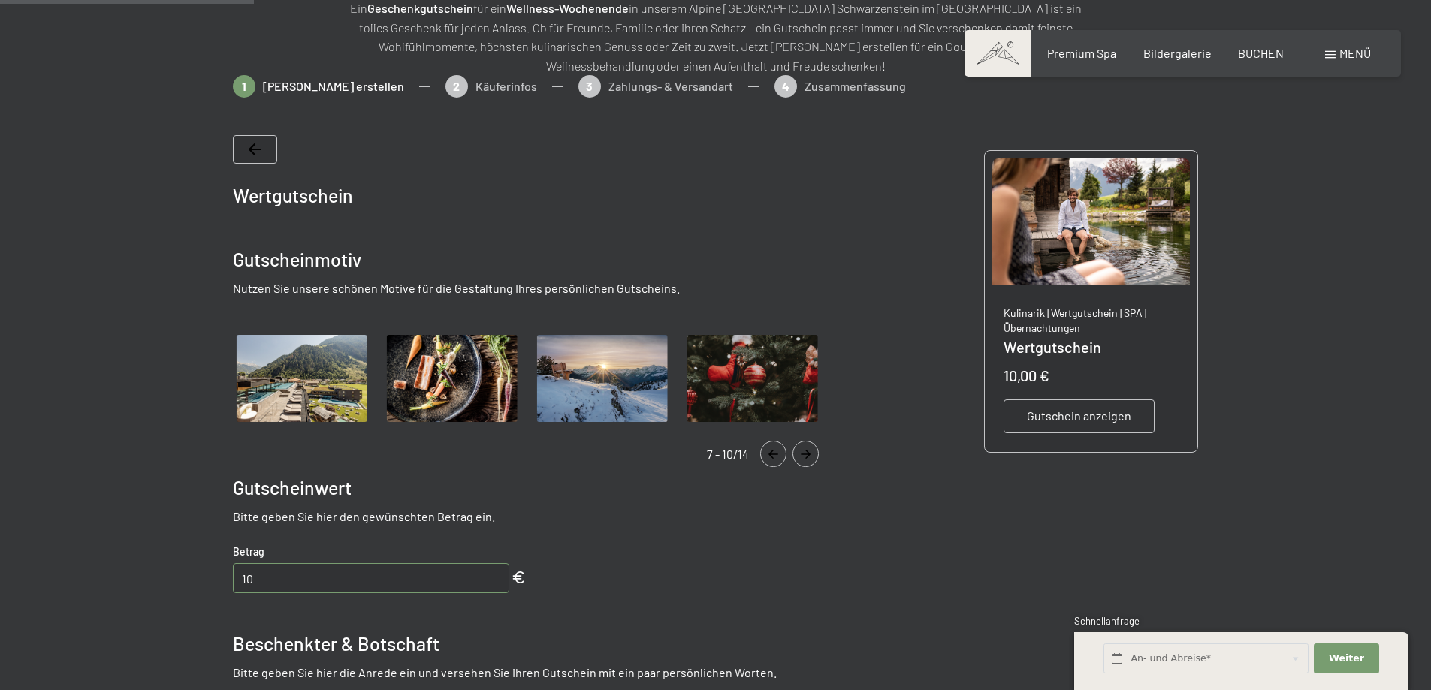
click at [761, 451] on icon "Navigate to previous slide" at bounding box center [773, 454] width 25 height 9
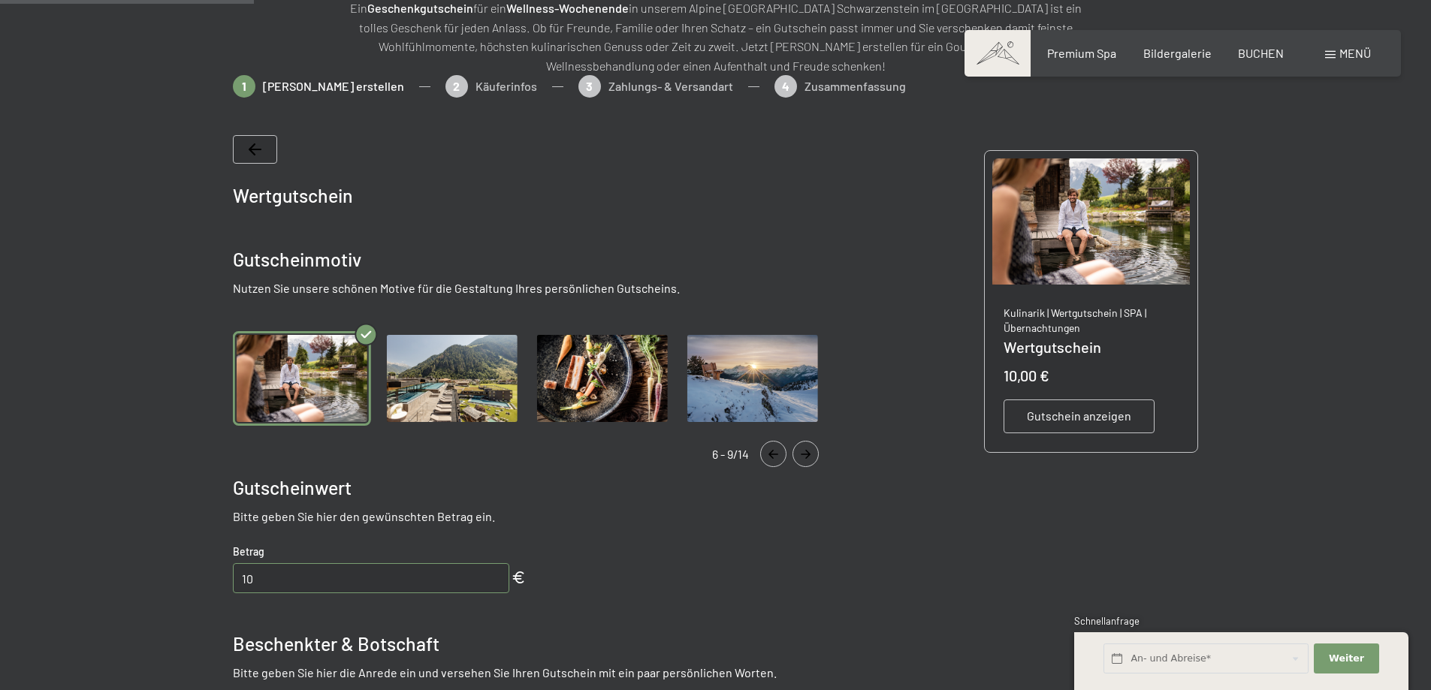
click at [761, 451] on icon "Navigate to previous slide" at bounding box center [773, 454] width 25 height 9
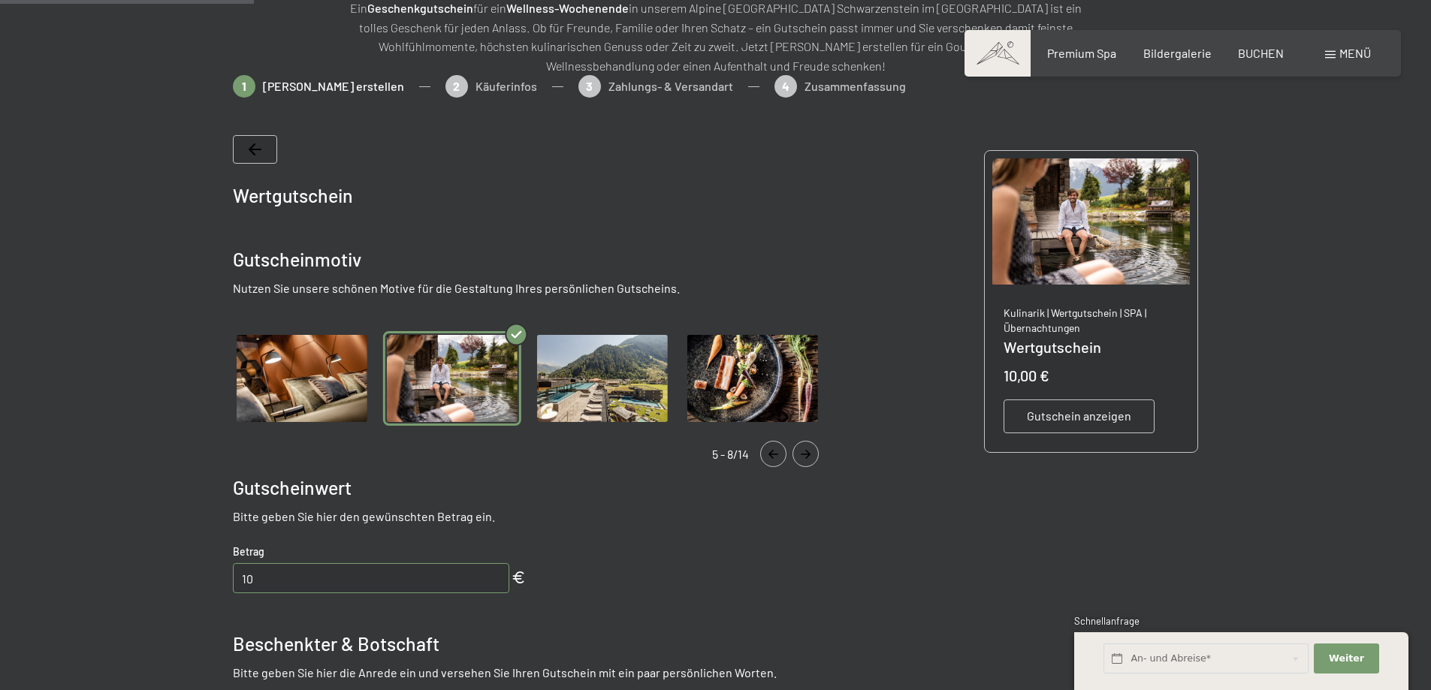
drag, startPoint x: 311, startPoint y: 580, endPoint x: 197, endPoint y: 572, distance: 114.4
click at [197, 572] on div at bounding box center [715, 575] width 1138 height 1001
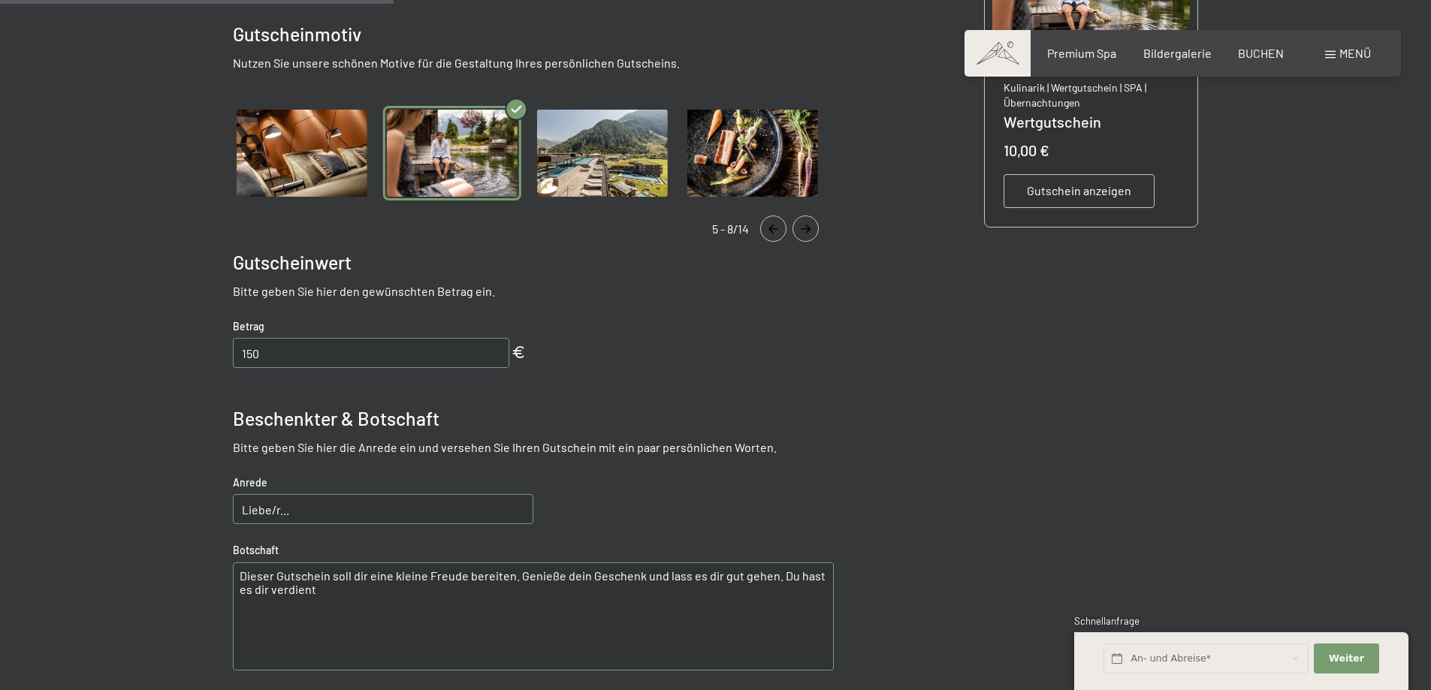
type input "150"
click at [347, 513] on input "Liebe/r..." at bounding box center [383, 509] width 300 height 30
type input "Liebe [PERSON_NAME]"
click at [414, 596] on textarea "Dieser Gutschein soll dir eine kleine Freude bereiten. Genieße dein Geschenk un…" at bounding box center [533, 617] width 601 height 108
click at [512, 578] on textarea "Dieser Gutschein soll dir eine kleine Freude bereiten. Genieße dein Geschenk un…" at bounding box center [533, 617] width 601 height 108
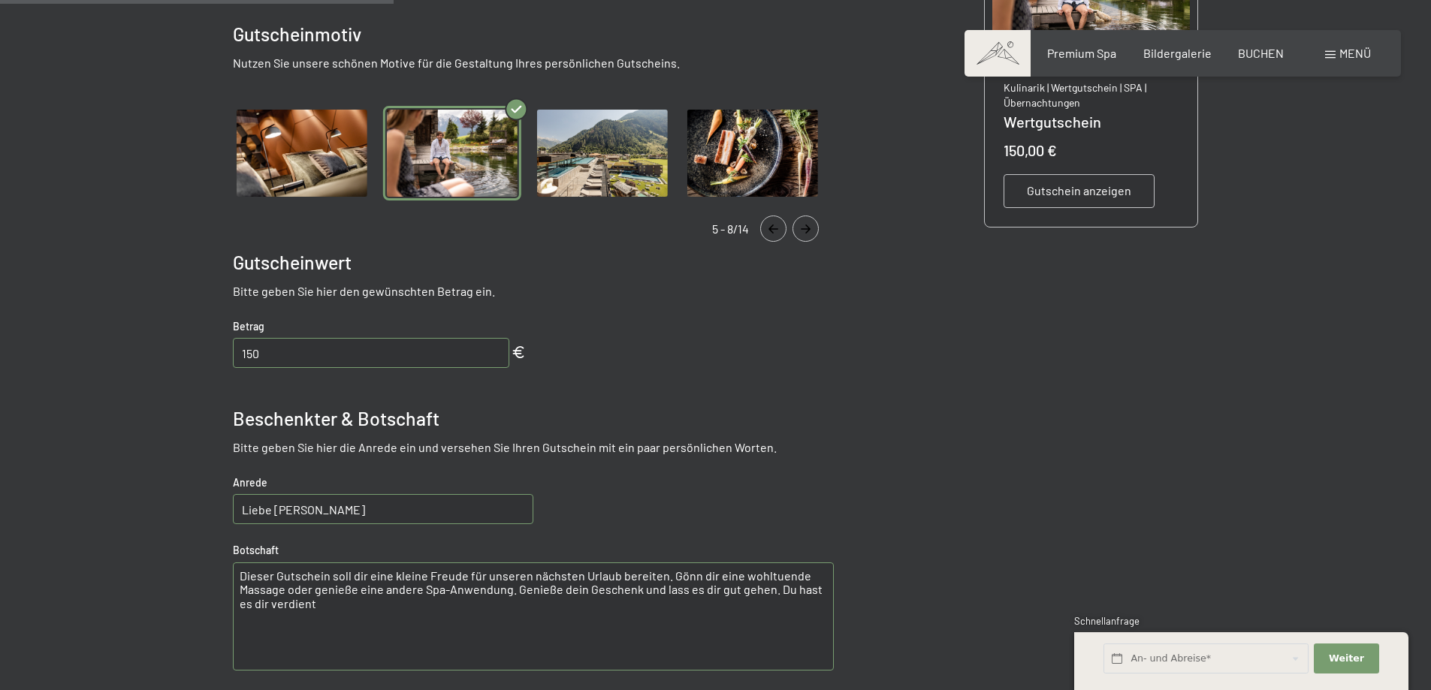
drag, startPoint x: 512, startPoint y: 590, endPoint x: 853, endPoint y: 617, distance: 342.0
click at [853, 617] on div "Wertgutschein Gutscheinmotiv Nutzen Sie unsere schönen Motive für die Gestaltun…" at bounding box center [716, 337] width 966 height 901
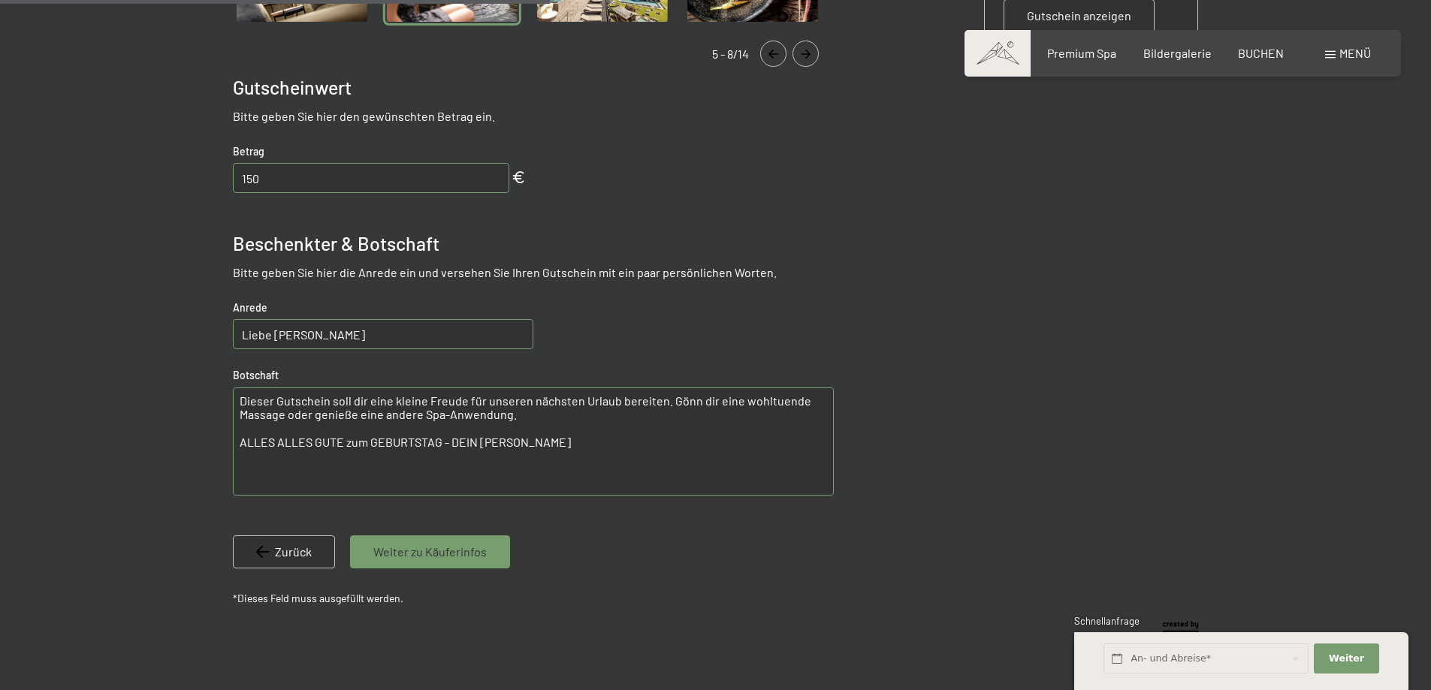
scroll to position [593, 0]
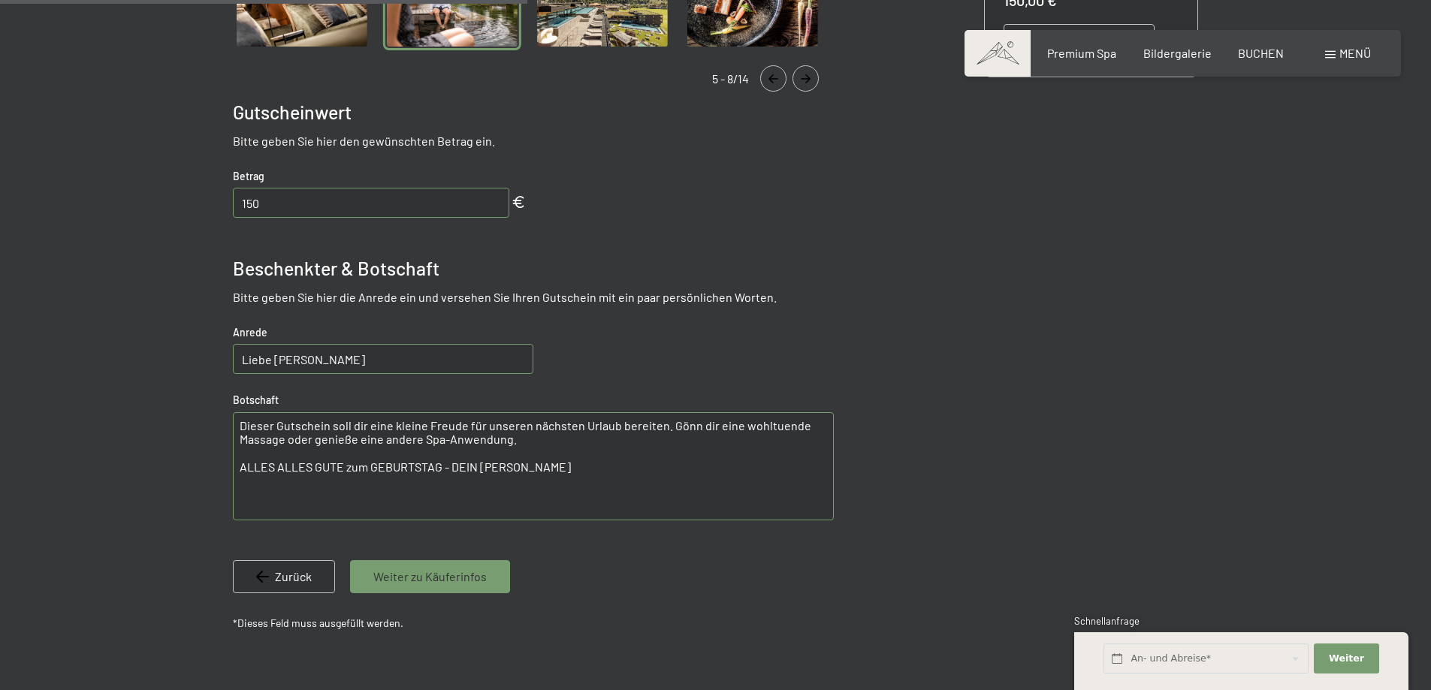
type textarea "Dieser Gutschein soll dir eine kleine Freude für unseren nächsten Urlaub bereit…"
click at [448, 596] on div "Wertgutschein Gutscheinmotiv Nutzen Sie unsere schönen Motive für die Gestaltun…" at bounding box center [533, 199] width 601 height 878
click at [460, 585] on span "Weiter zu Käuferinfos" at bounding box center [429, 577] width 113 height 17
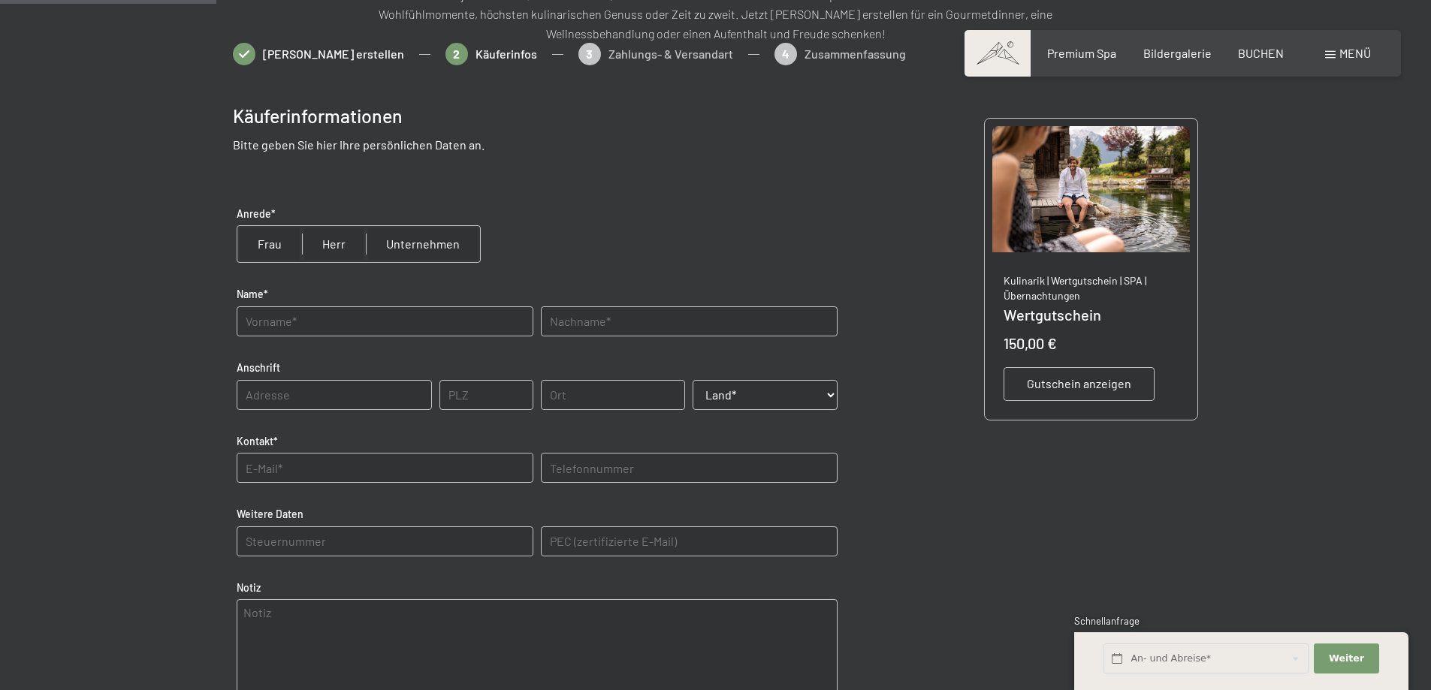
scroll to position [218, 0]
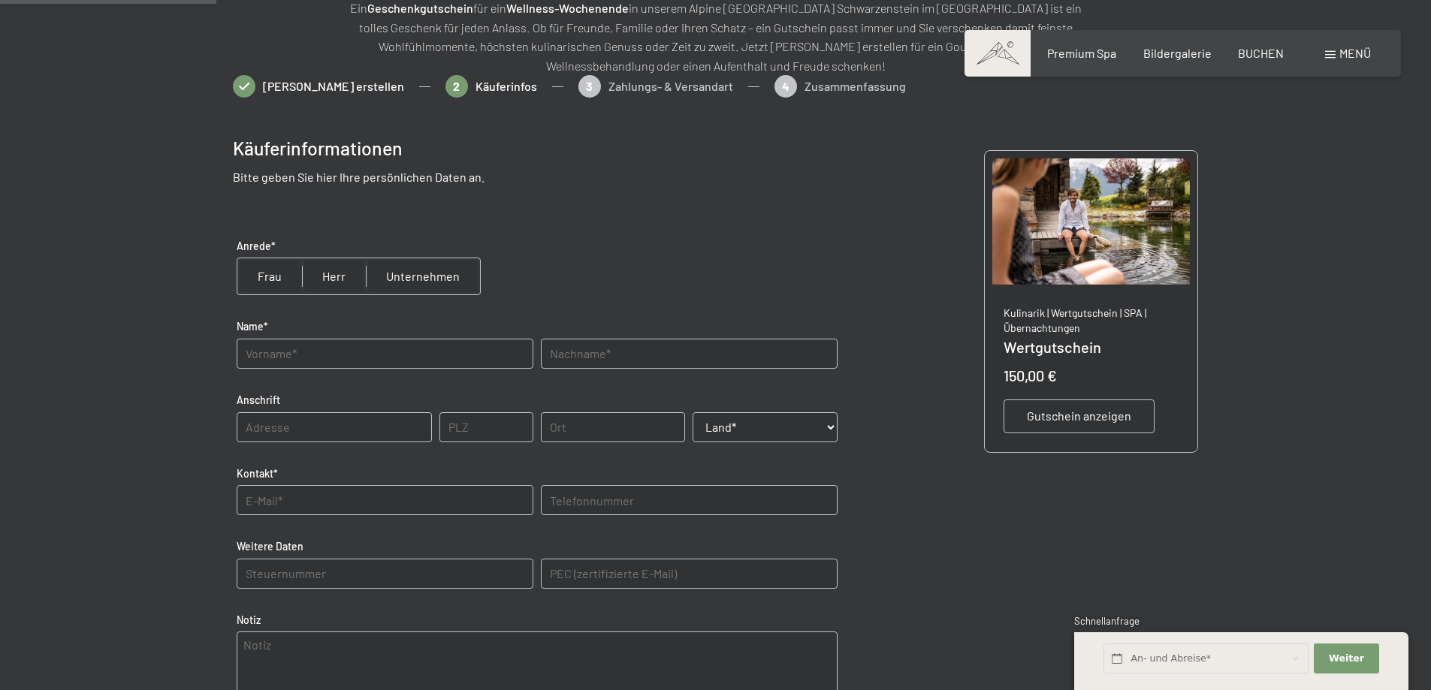
drag, startPoint x: 315, startPoint y: 243, endPoint x: 324, endPoint y: 252, distance: 12.2
click at [316, 243] on p "Anrede*" at bounding box center [334, 246] width 195 height 15
click at [332, 285] on input "radio" at bounding box center [334, 276] width 64 height 36
radio input "true"
click at [325, 356] on input "text" at bounding box center [385, 354] width 297 height 30
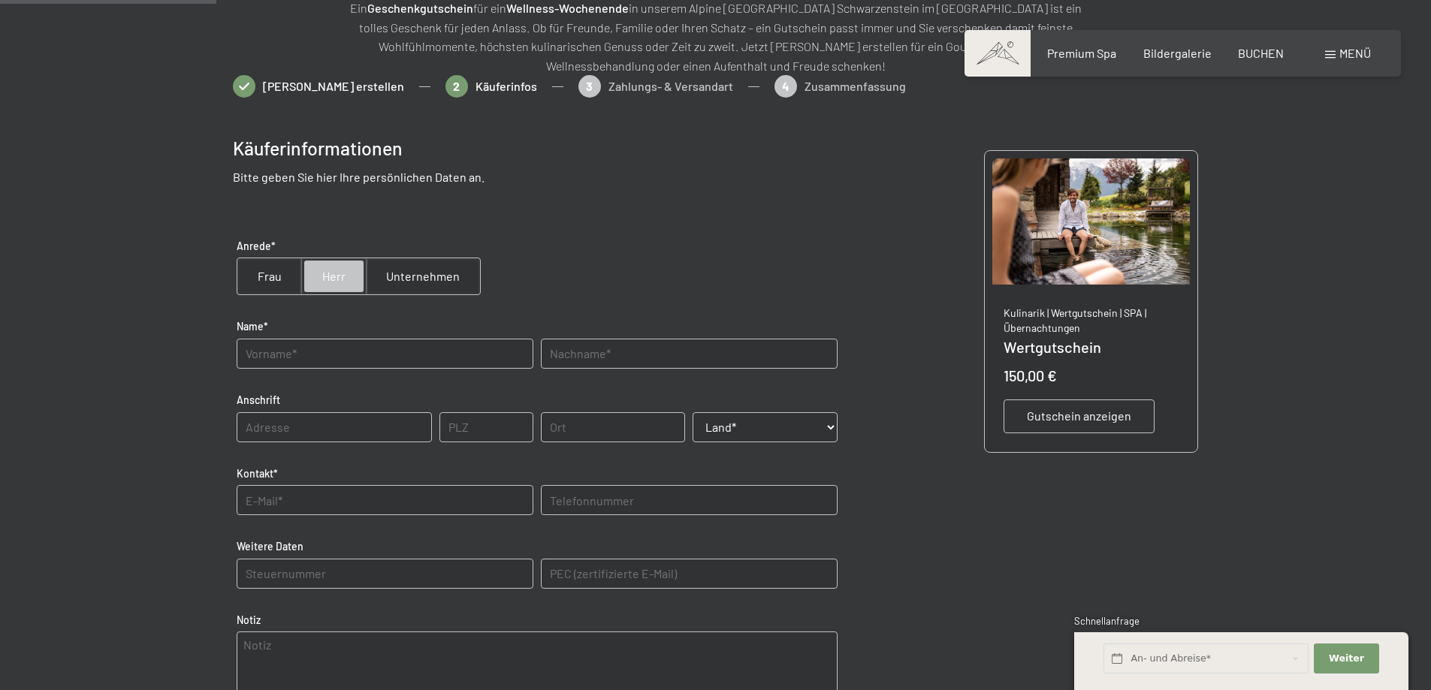
type input "[PERSON_NAME]"
type input "Falkner"
type input "6441"
type input "Umhausen"
select select "AUT"
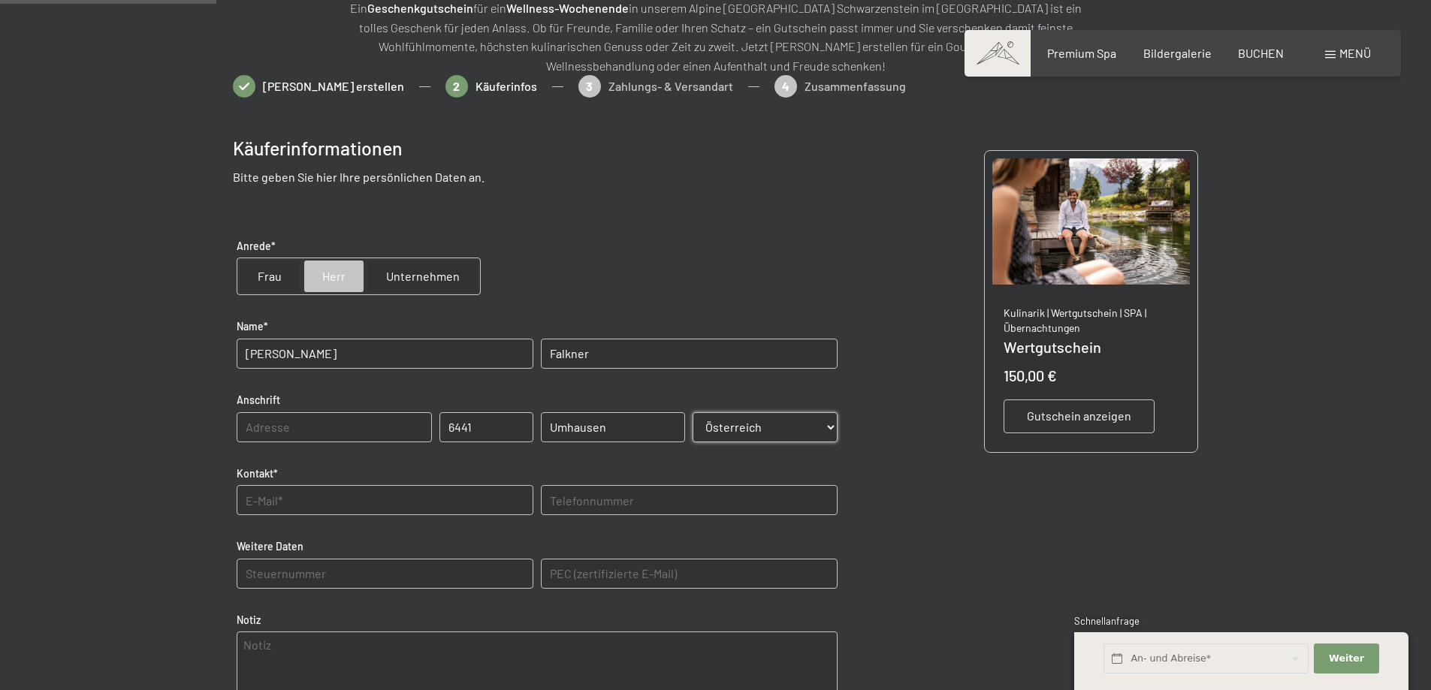
type input "[EMAIL_ADDRESS][DOMAIN_NAME]"
type input "06641358838"
click at [321, 428] on input "text" at bounding box center [334, 427] width 195 height 30
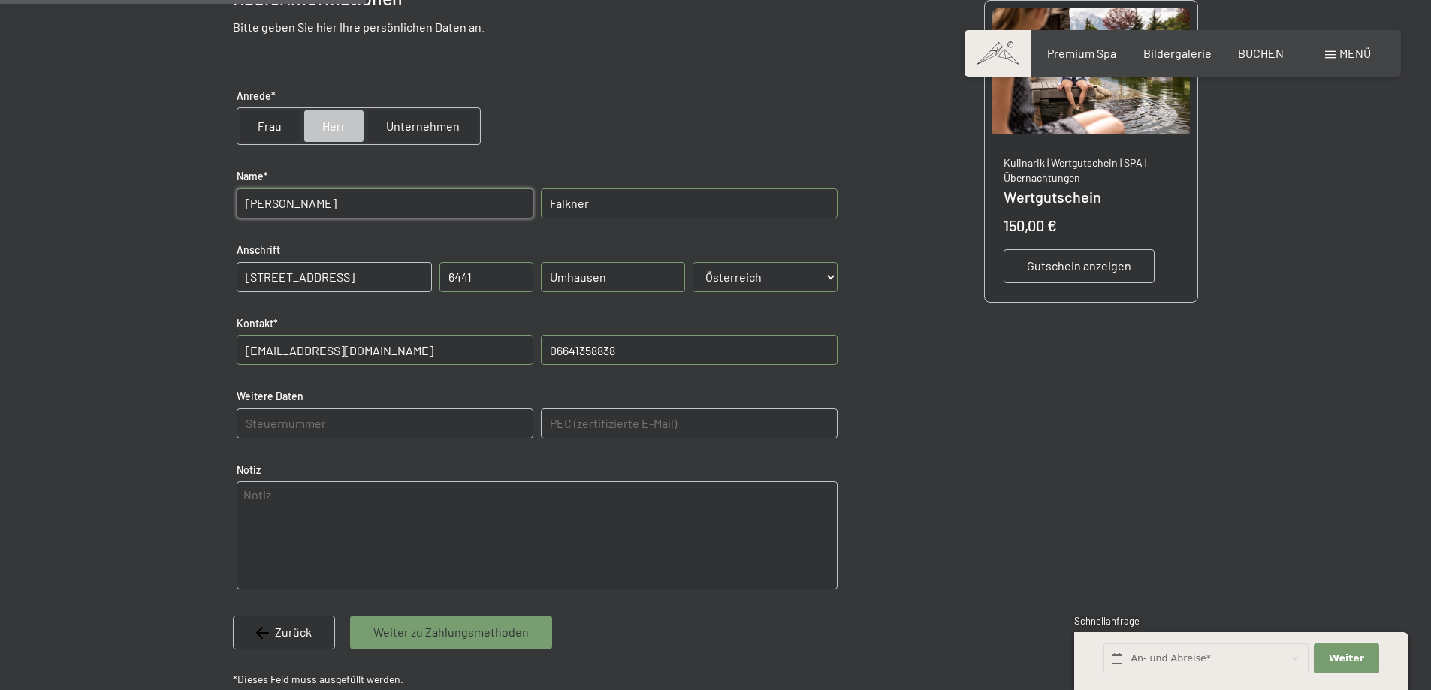
type input "[STREET_ADDRESS]"
click at [291, 508] on textarea at bounding box center [537, 535] width 601 height 108
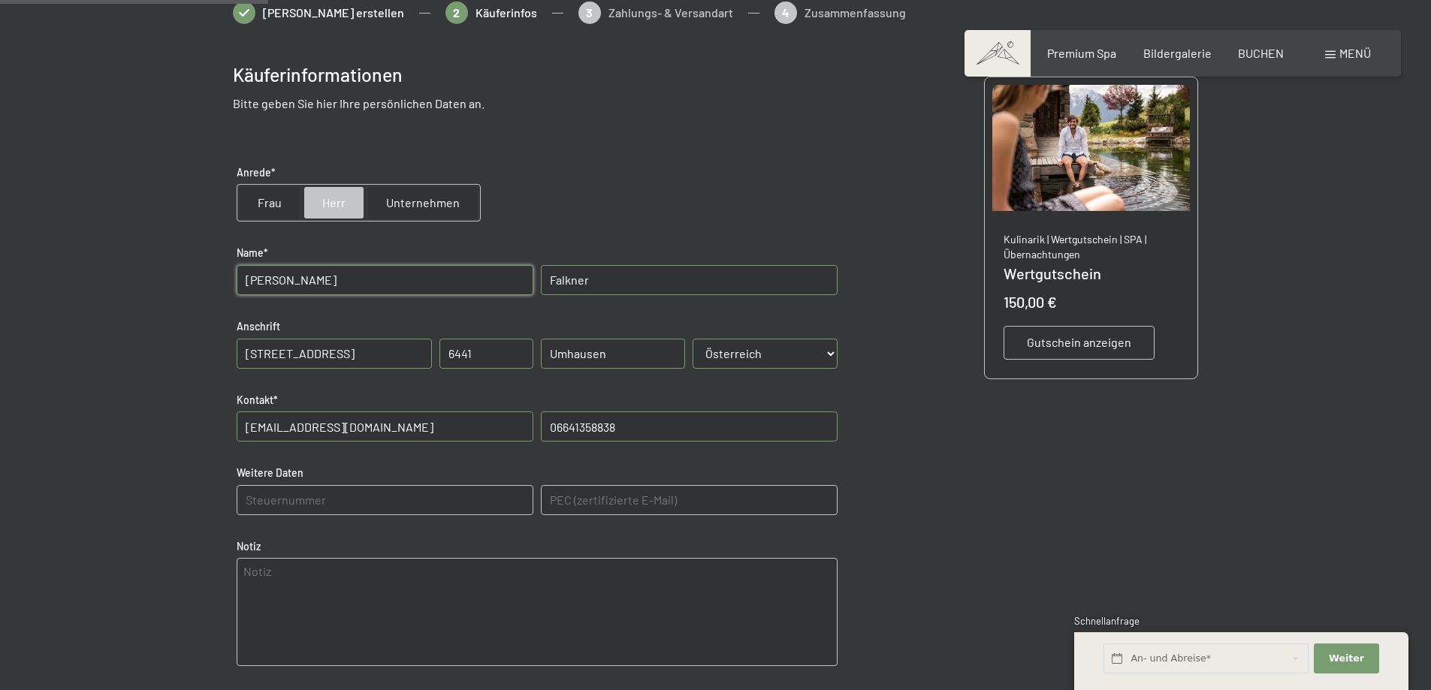
scroll to position [218, 0]
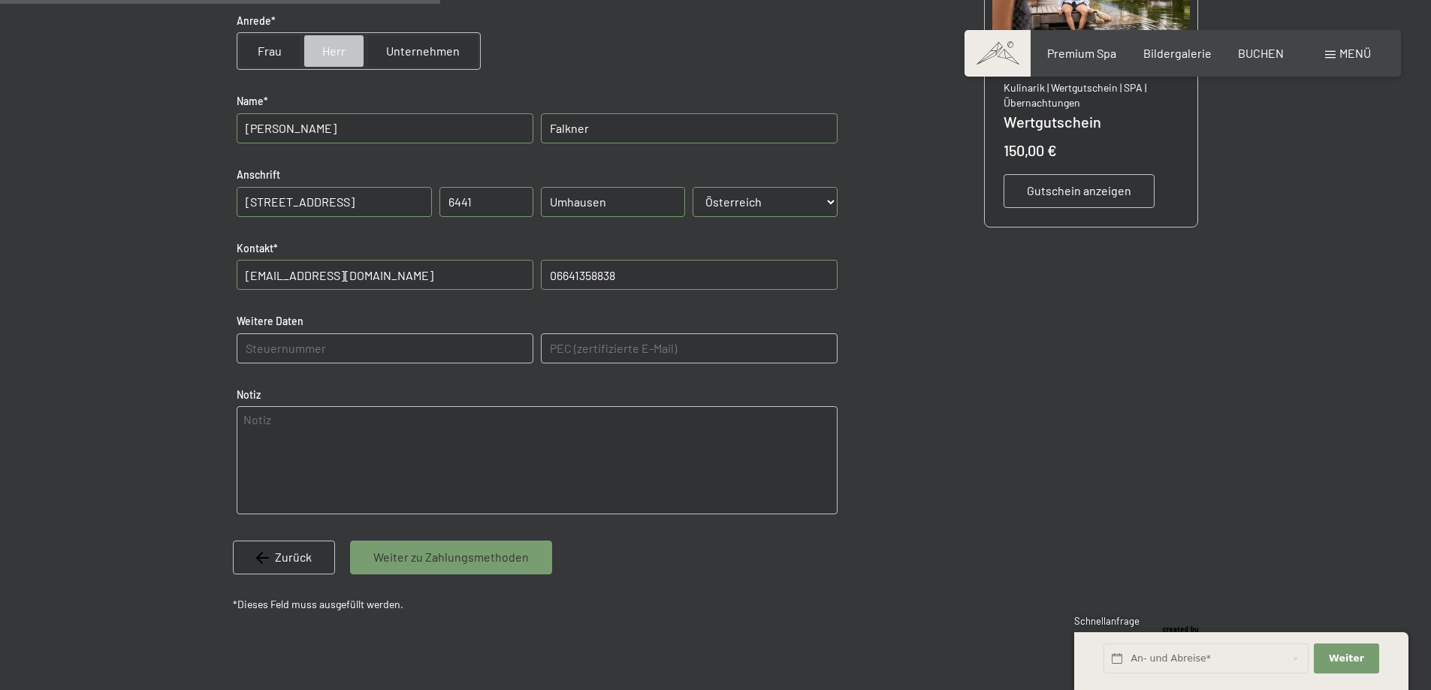
click at [478, 565] on span "Weiter zu Zahlungsmethoden" at bounding box center [450, 557] width 155 height 17
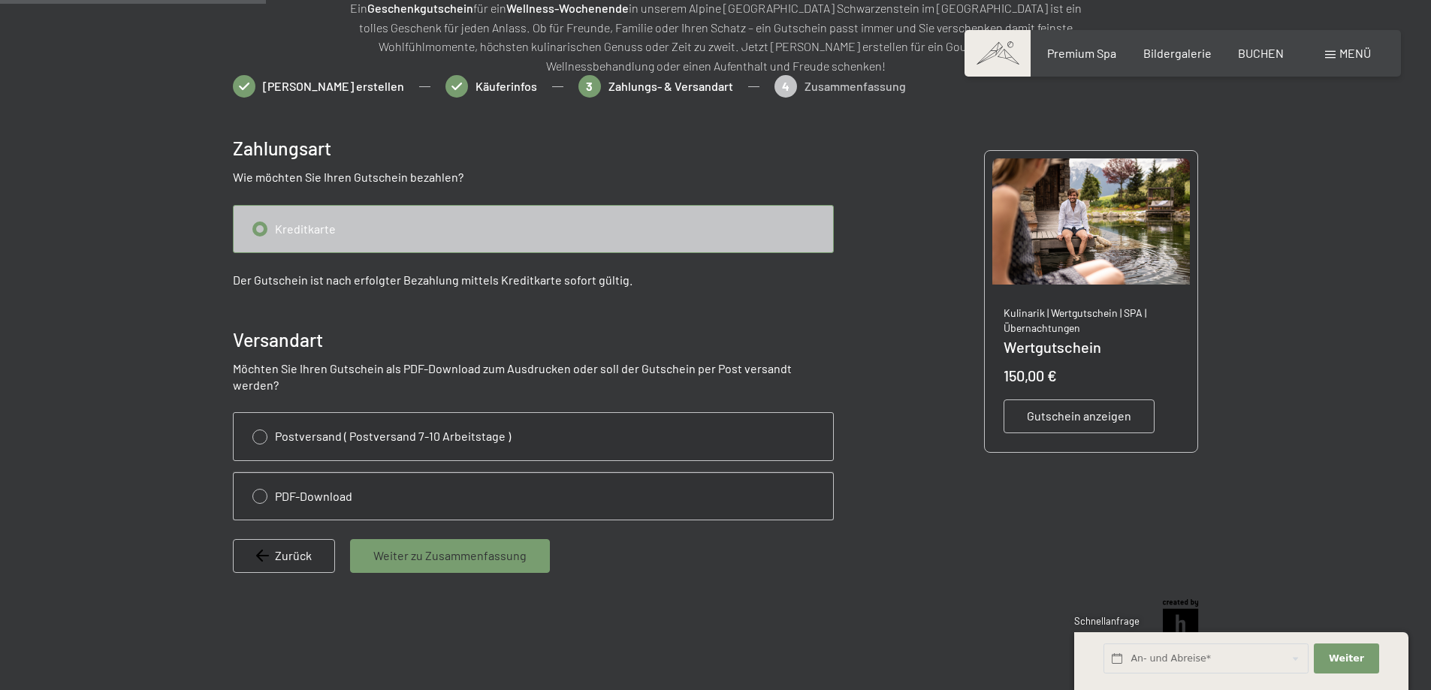
click at [261, 484] on input "radio" at bounding box center [533, 496] width 599 height 47
radio input "true"
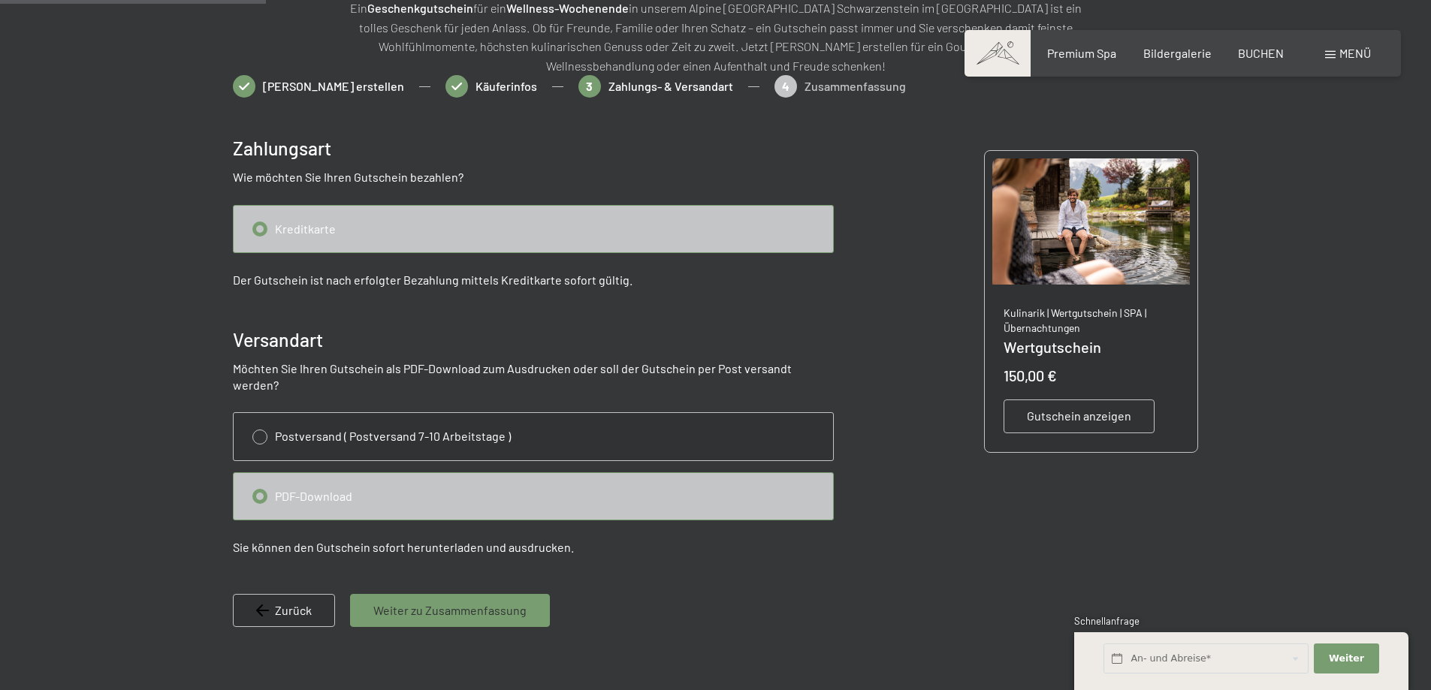
click at [509, 602] on span "Weiter zu Zusammenfassung" at bounding box center [449, 610] width 153 height 17
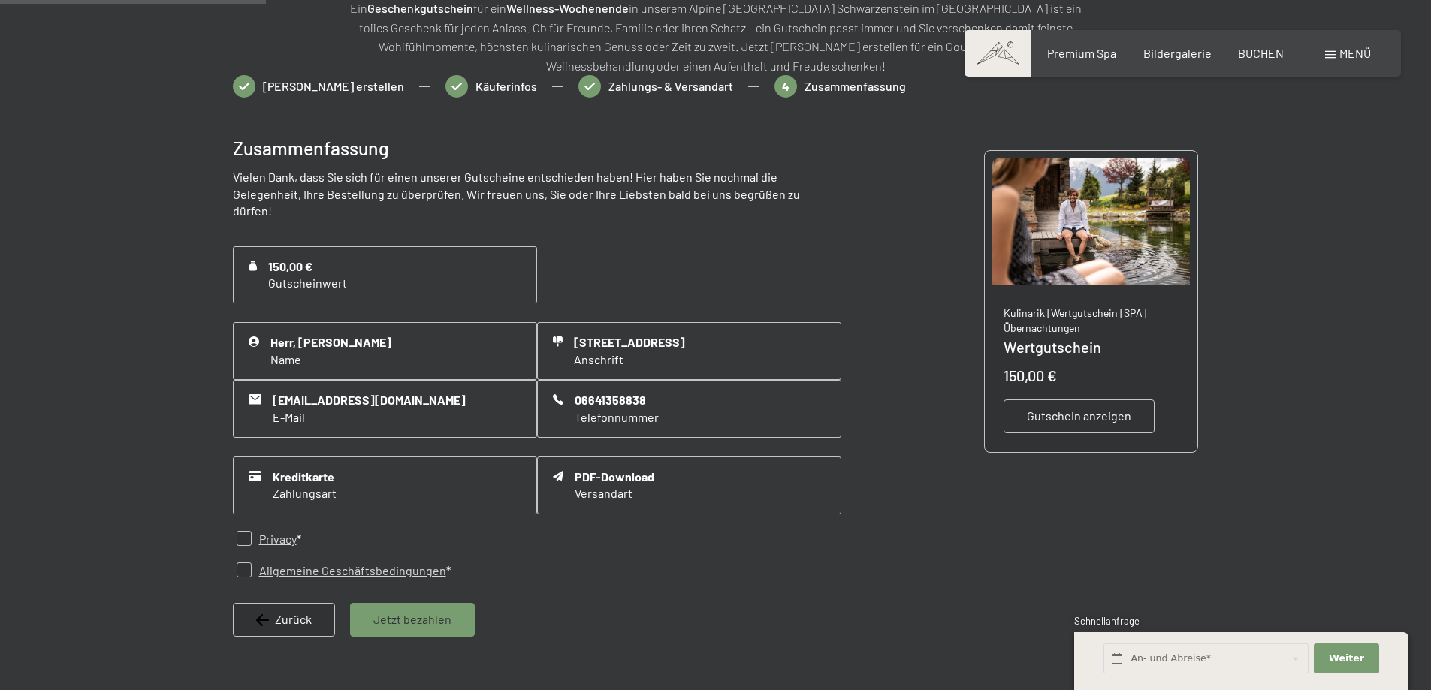
click at [1120, 414] on span "Gutschein anzeigen" at bounding box center [1079, 416] width 104 height 17
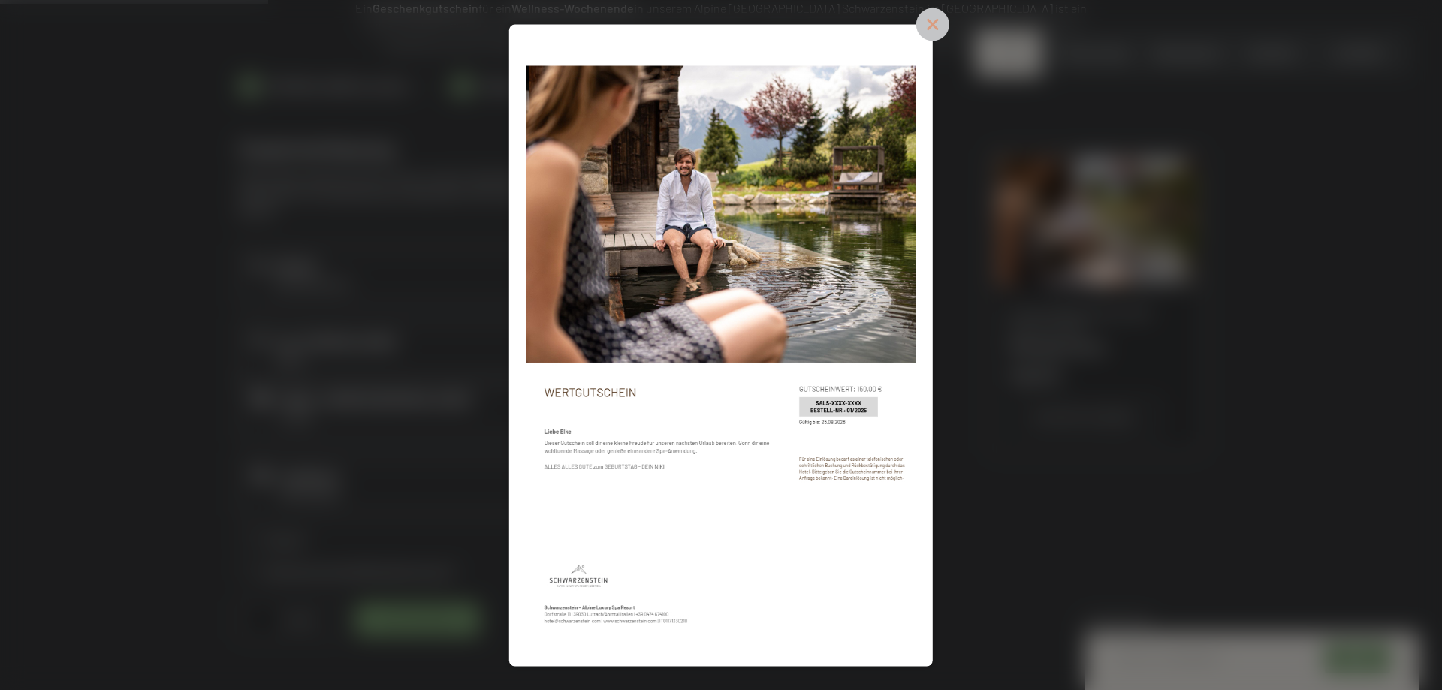
click at [930, 28] on icon at bounding box center [932, 24] width 15 height 15
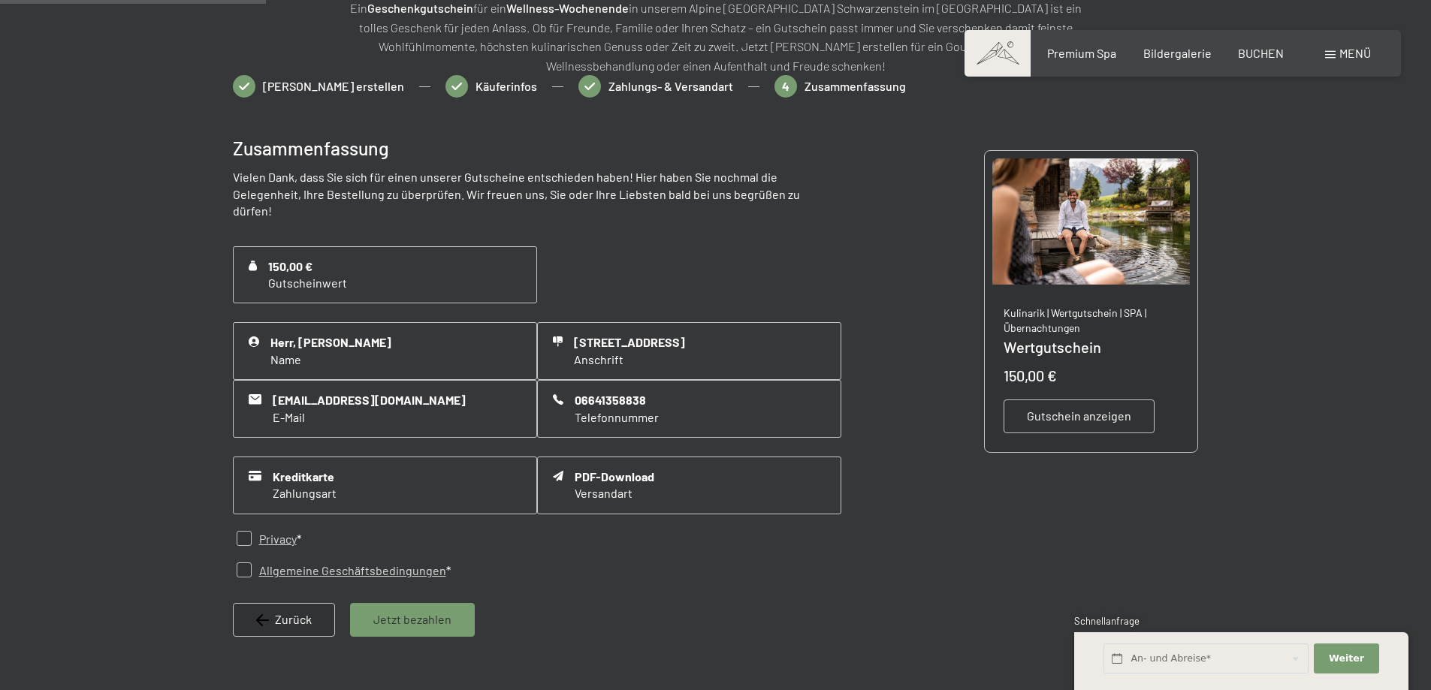
click at [244, 541] on input "checkbox" at bounding box center [244, 538] width 15 height 15
checkbox input "true"
click at [245, 569] on input "checkbox" at bounding box center [244, 570] width 15 height 15
checkbox input "true"
click at [433, 618] on span "Jetzt bezahlen" at bounding box center [412, 619] width 78 height 17
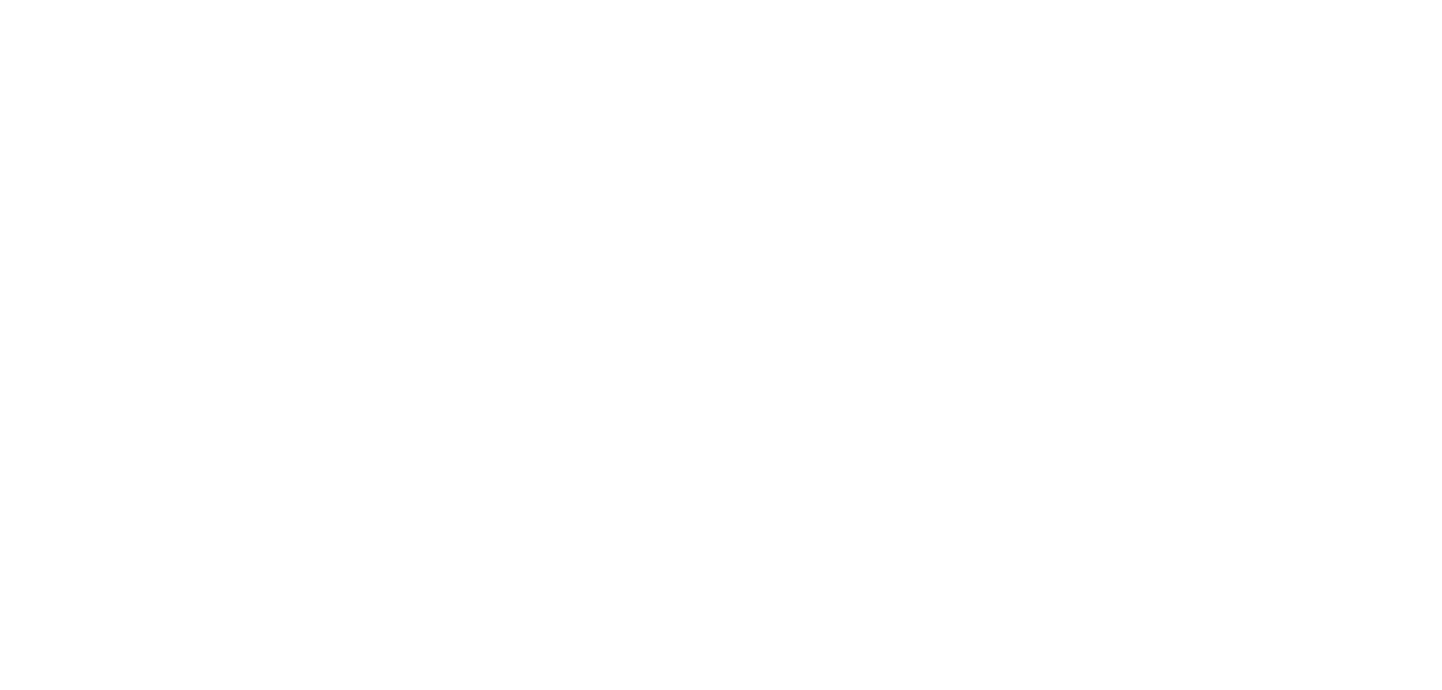
scroll to position [0, 0]
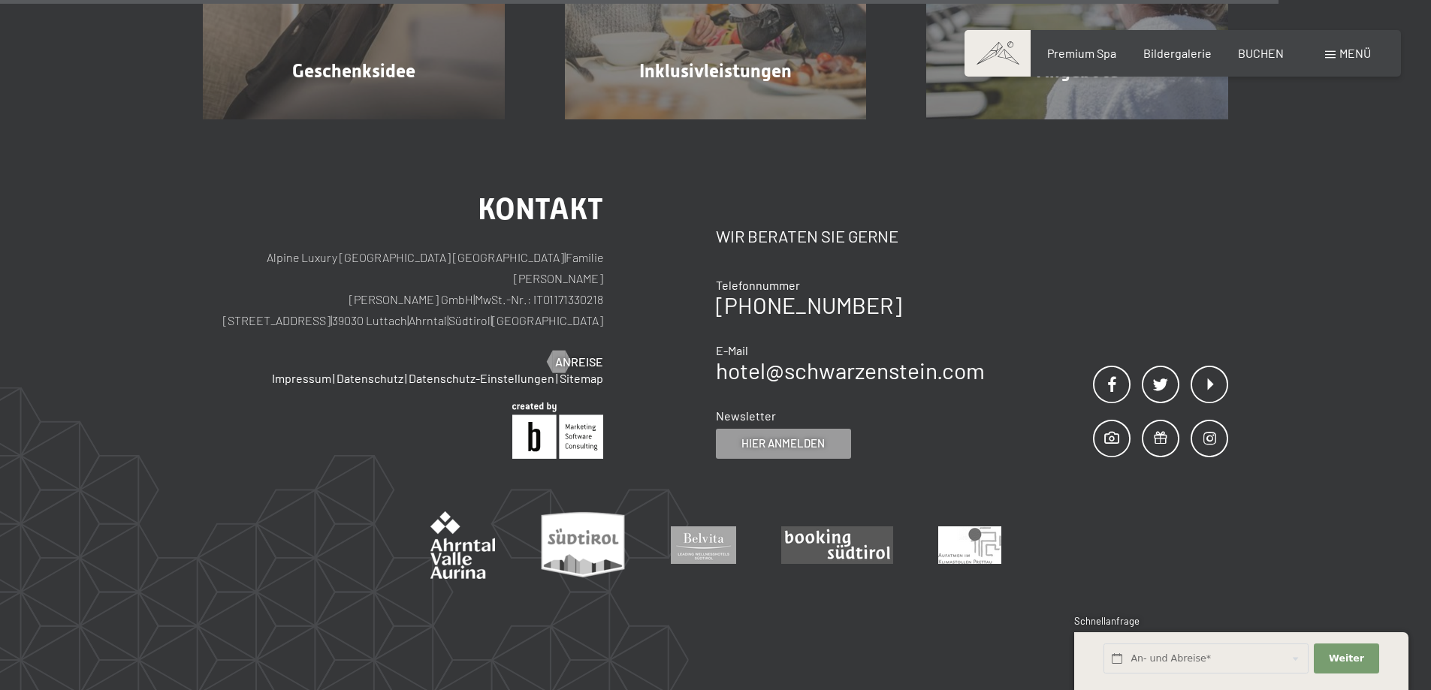
scroll to position [1177, 0]
